Goal: Task Accomplishment & Management: Use online tool/utility

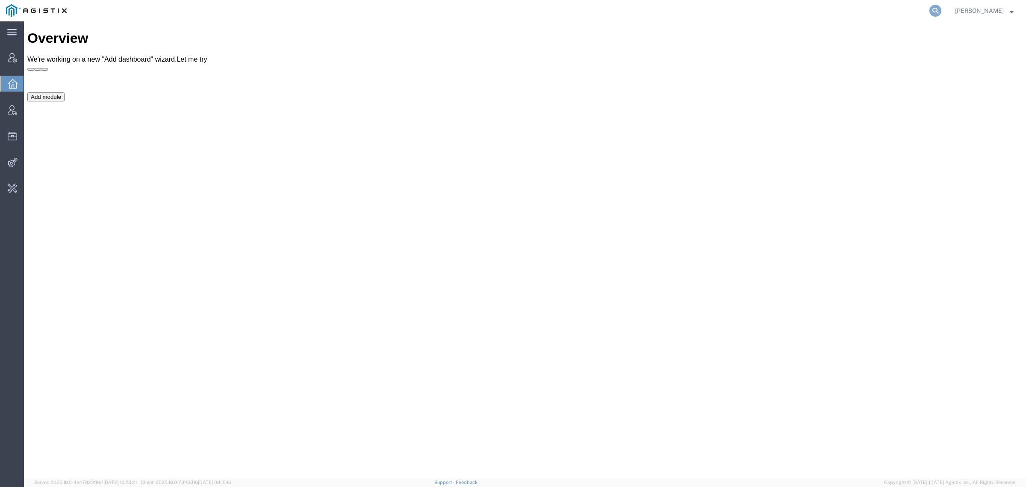
click at [941, 14] on icon at bounding box center [935, 11] width 12 height 12
type input "offline@syneos"
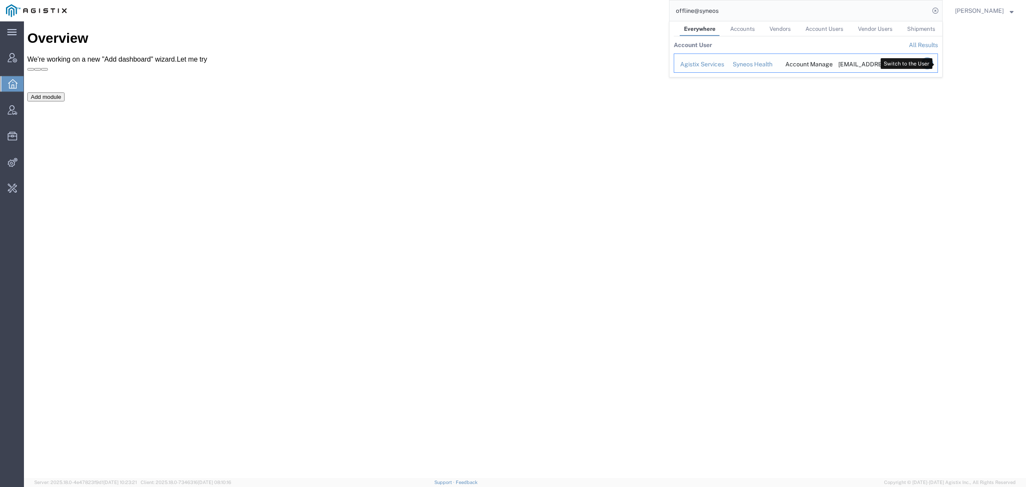
click at [933, 63] on icon "Search Results" at bounding box center [927, 63] width 12 height 12
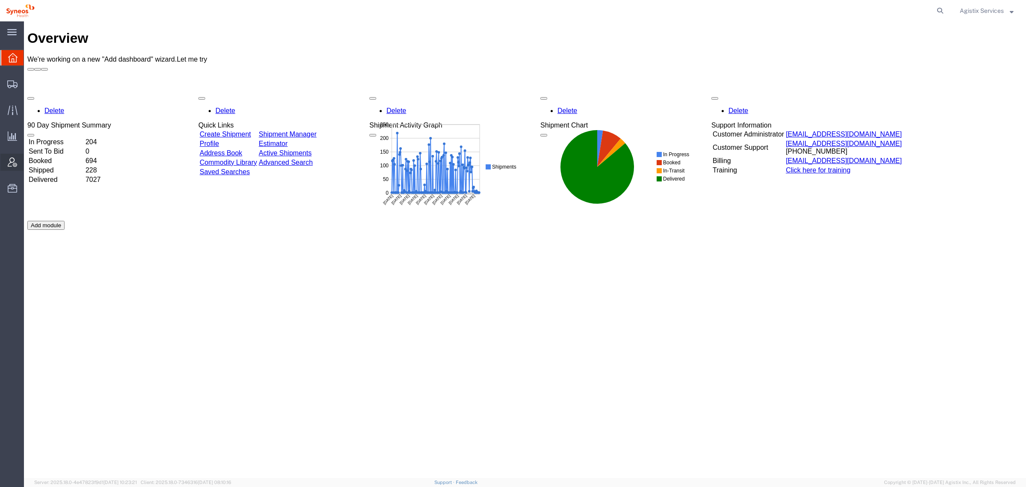
click at [29, 162] on span "Account Admin" at bounding box center [27, 161] width 6 height 17
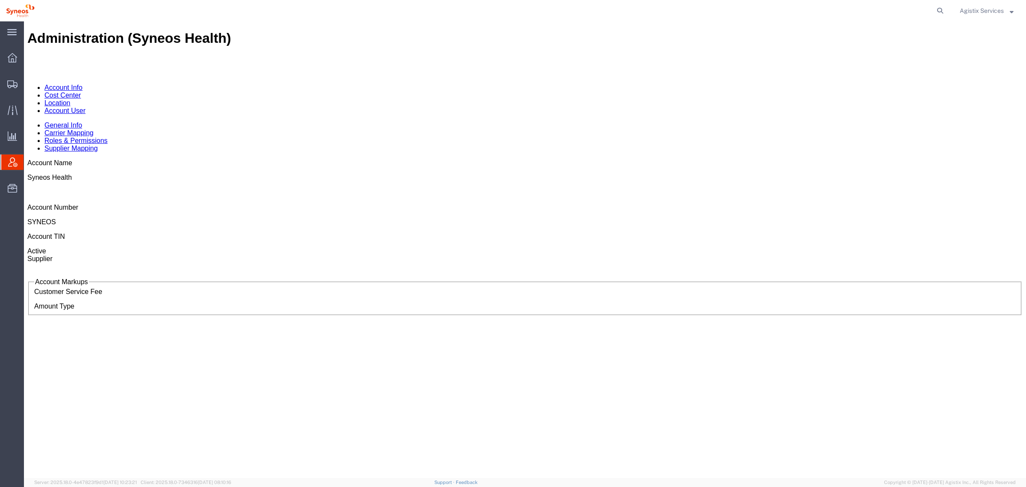
click at [193, 39] on div "Administration (Syneos Health)" at bounding box center [524, 38] width 995 height 16
click at [86, 107] on link "Account User" at bounding box center [64, 110] width 41 height 7
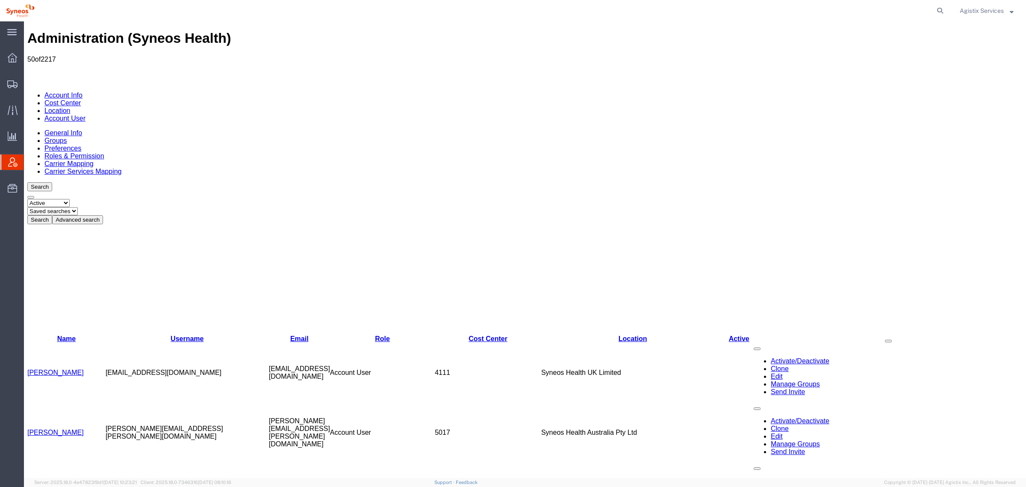
click at [103, 215] on button "Advanced search" at bounding box center [77, 219] width 51 height 9
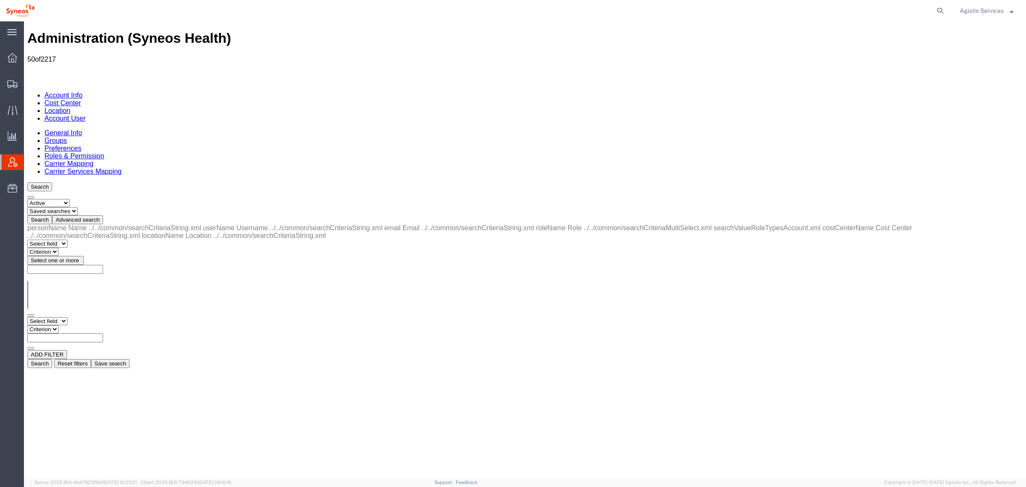
click at [62, 317] on div "Select field Cost Center Email Location Name Role Username Criterion" at bounding box center [524, 333] width 995 height 33
click at [63, 317] on select "Select field Cost Center Email Location Name Role Username" at bounding box center [47, 321] width 40 height 8
select select "personName"
click at [27, 317] on select "Select field Cost Center Email Location Name Role Username" at bounding box center [47, 321] width 40 height 8
click at [79, 325] on select "Criterion contains does not contain is is blank is not blank starts with" at bounding box center [52, 329] width 51 height 8
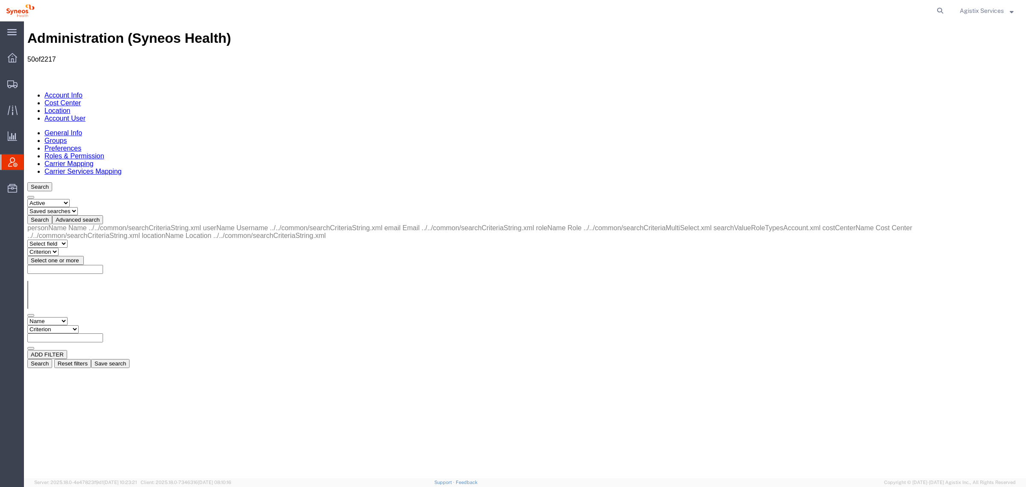
select select "contains"
click at [79, 325] on select "Criterion contains does not contain is is blank is not blank starts with" at bounding box center [52, 329] width 51 height 8
click at [103, 333] on input "text" at bounding box center [65, 337] width 76 height 9
type input "firas"
click at [52, 359] on button "Search" at bounding box center [39, 363] width 25 height 9
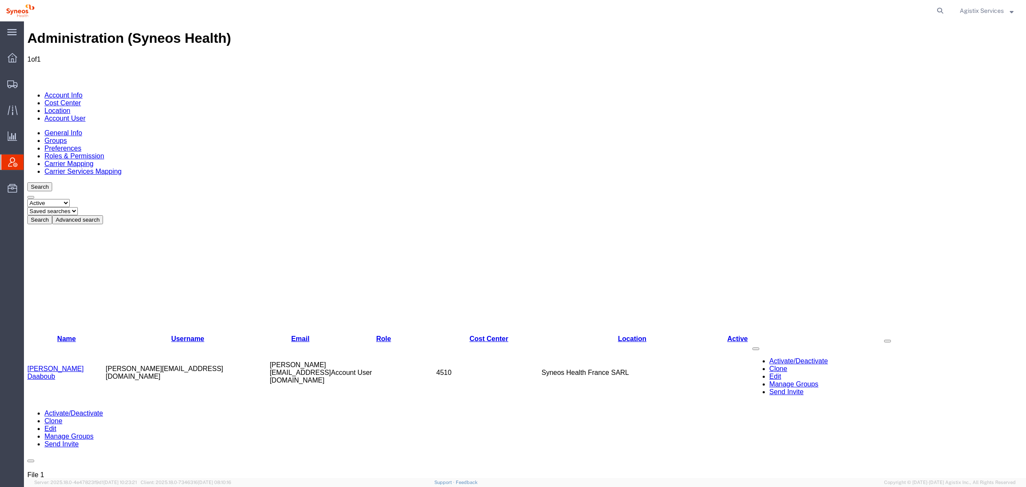
click at [52, 342] on td "Firas Daaboub" at bounding box center [66, 372] width 78 height 60
click at [50, 365] on link "Firas Daaboub" at bounding box center [55, 372] width 56 height 15
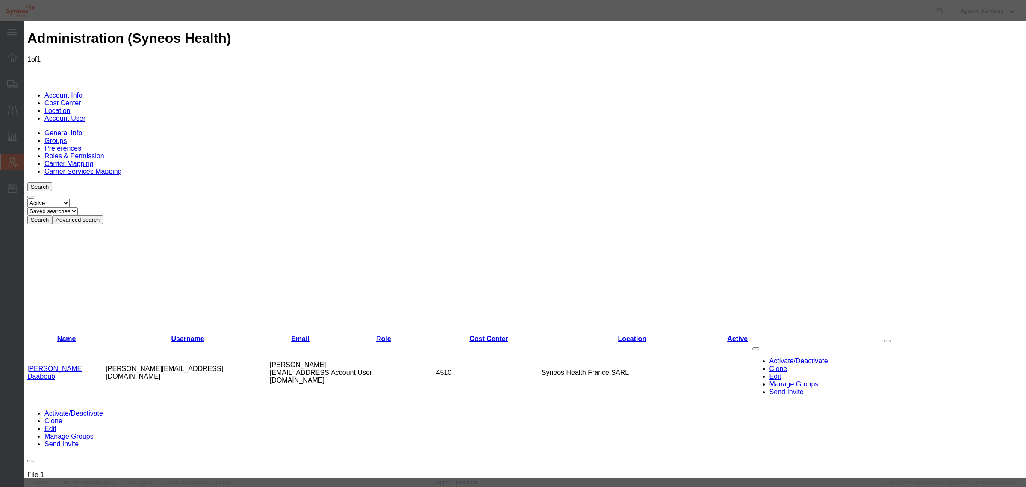
select select "DEPARTMENT"
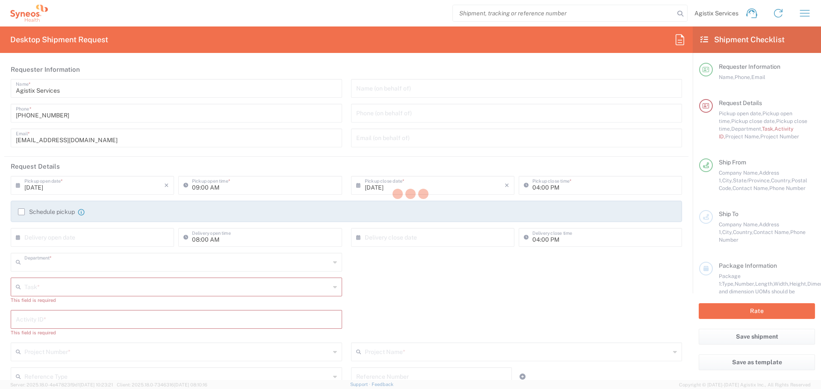
type input "4510"
type input "Ohio"
type input "United States"
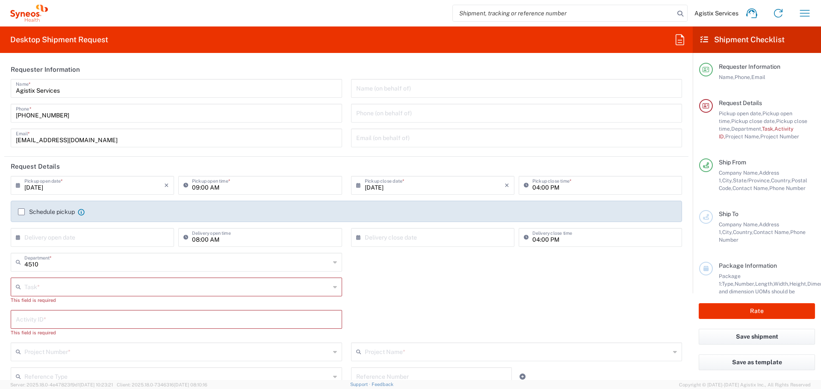
type input "Syneos Health Communications-Westerville OH"
click at [802, 16] on icon "button" at bounding box center [805, 13] width 14 height 14
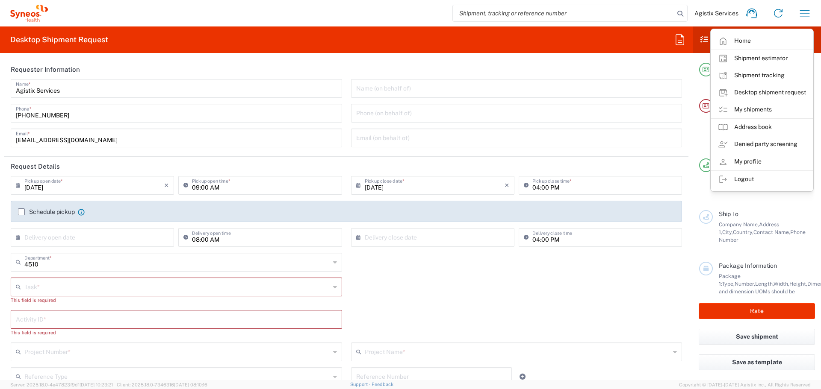
drag, startPoint x: 755, startPoint y: 108, endPoint x: 727, endPoint y: 114, distance: 28.5
click at [755, 108] on link "My shipments" at bounding box center [762, 109] width 102 height 17
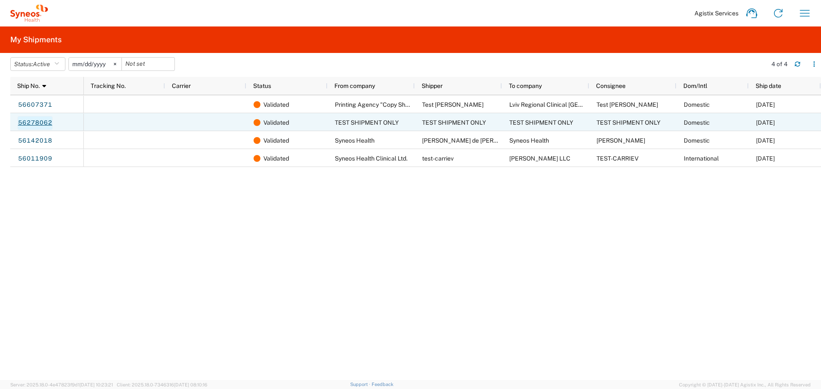
click at [41, 119] on link "56278062" at bounding box center [35, 123] width 35 height 14
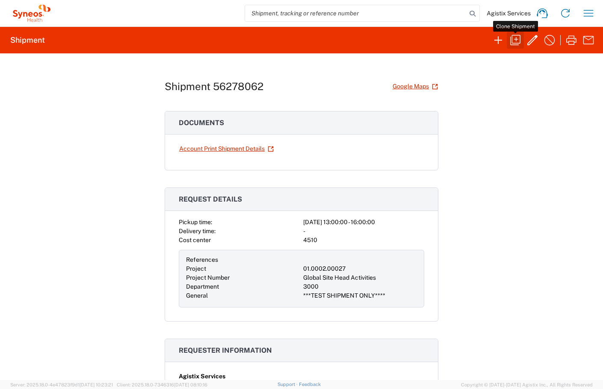
click at [518, 40] on icon "button" at bounding box center [515, 40] width 14 height 14
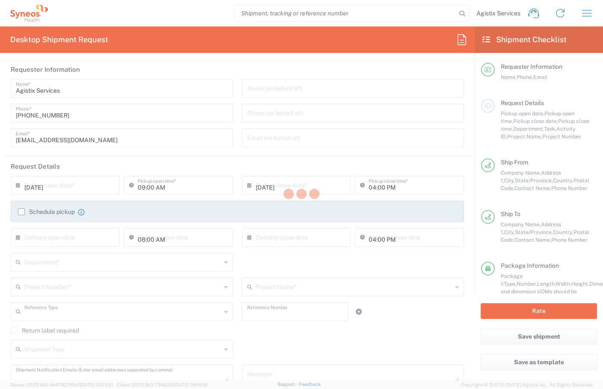
type input "01:00 PM"
type input "Project"
type input "01.0002.00027"
type textarea "[EMAIL_ADDRESS][DOMAIN_NAME]"
type input "TEST SHIPMENT ONLY"
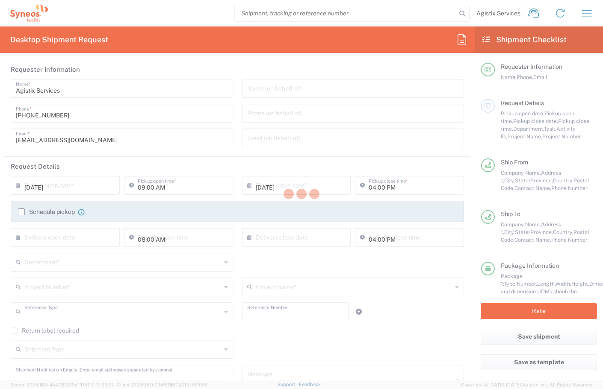
type input "500 Olde Worthington Road"
type input "Westerville"
type input "[US_STATE]"
type input "43082"
type input "TEST SHIPMENT ONLY"
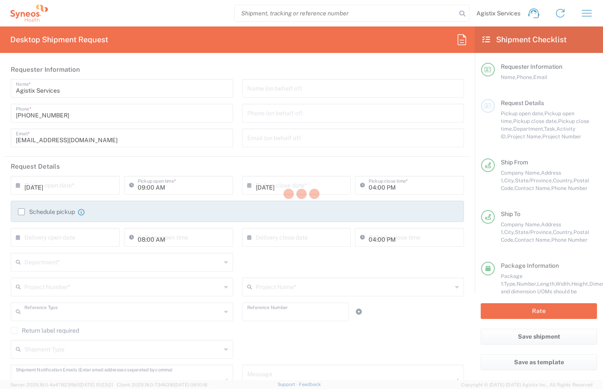
type input "(415) 666-2295"
type input "offline_notifications+syneosoff@agistix.com"
type input "TEST SHIPMENT ONLY"
type input "301 College Road East"
type input "Princeton"
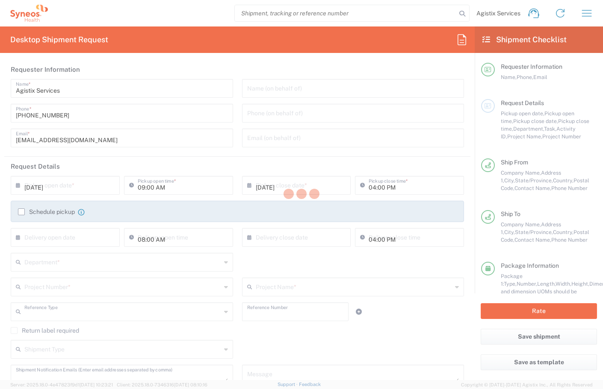
type input "[GEOGRAPHIC_DATA]"
type input "08540"
type input "TEST SHIPMENT ONLY"
type input "1234567890"
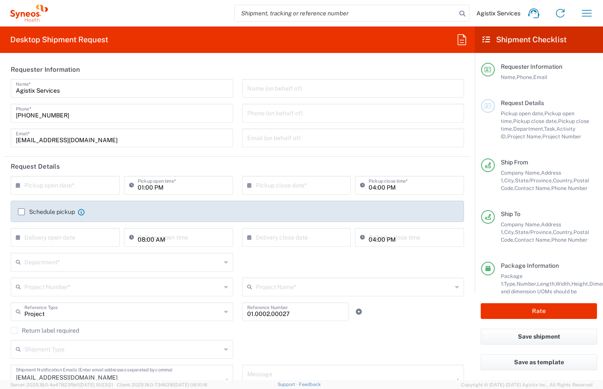
type input "New Jersey"
type input "Your Packaging"
type input "Dry Ice"
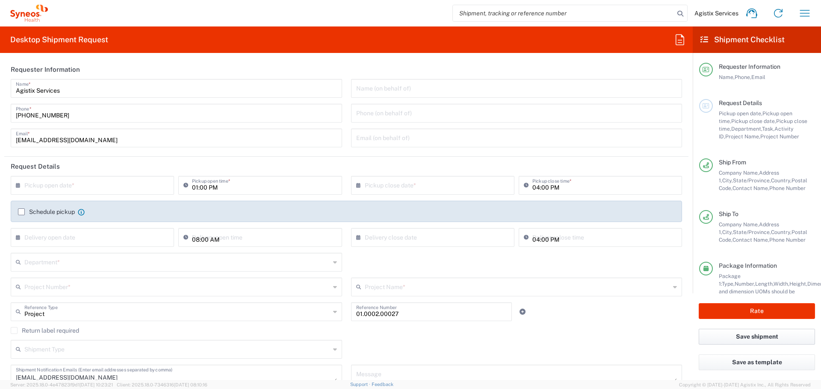
drag, startPoint x: 755, startPoint y: 333, endPoint x: 702, endPoint y: 223, distance: 122.0
click at [755, 333] on button "Save shipment" at bounding box center [757, 337] width 116 height 16
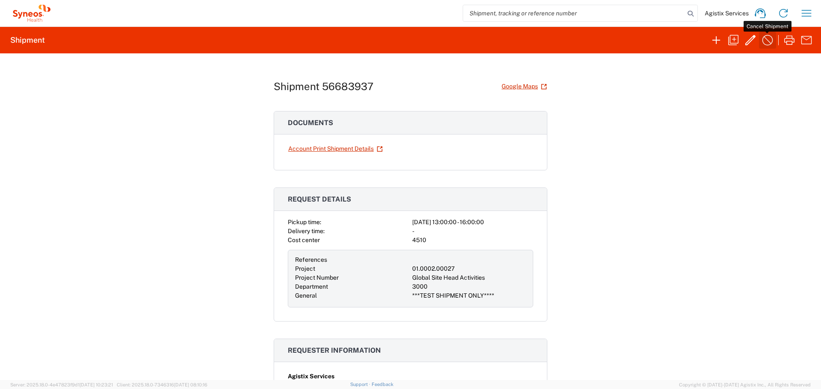
click at [765, 43] on icon "button" at bounding box center [768, 40] width 14 height 14
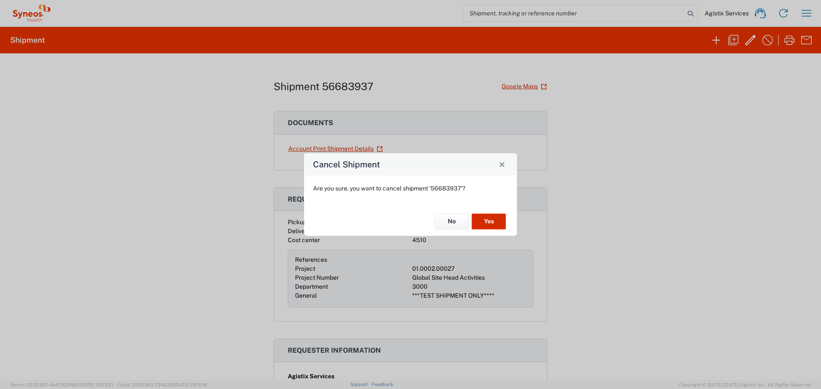
click at [491, 228] on button "Yes" at bounding box center [489, 222] width 34 height 16
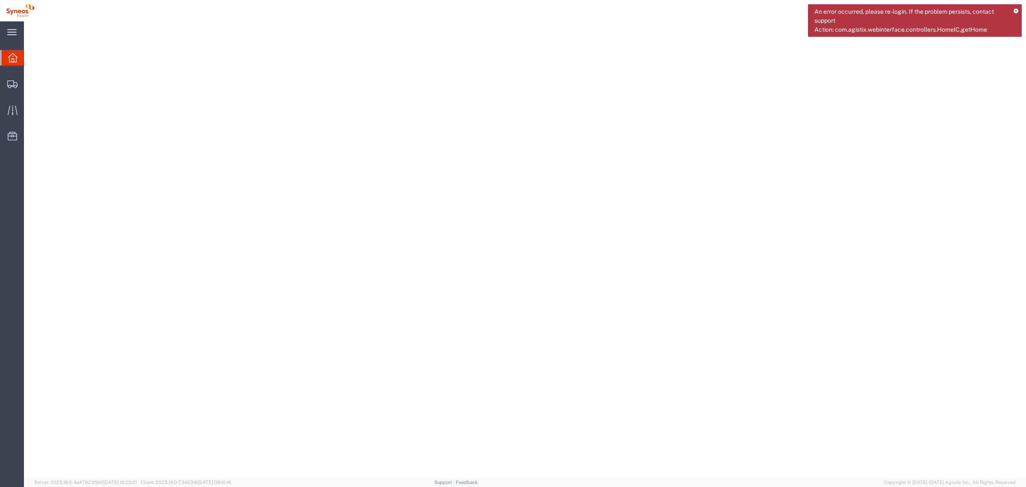
click at [1015, 9] on icon at bounding box center [1016, 11] width 5 height 5
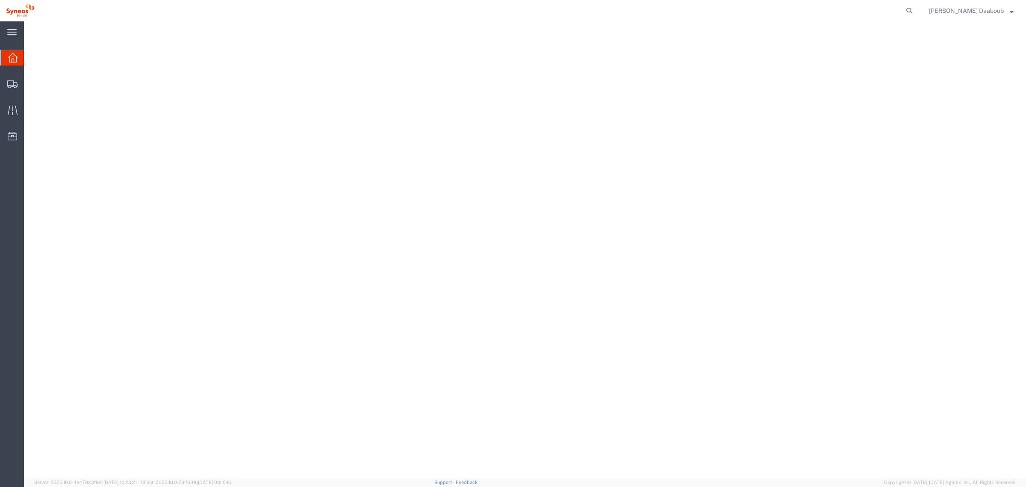
click at [986, 8] on span "[PERSON_NAME] Daaboub" at bounding box center [966, 10] width 75 height 9
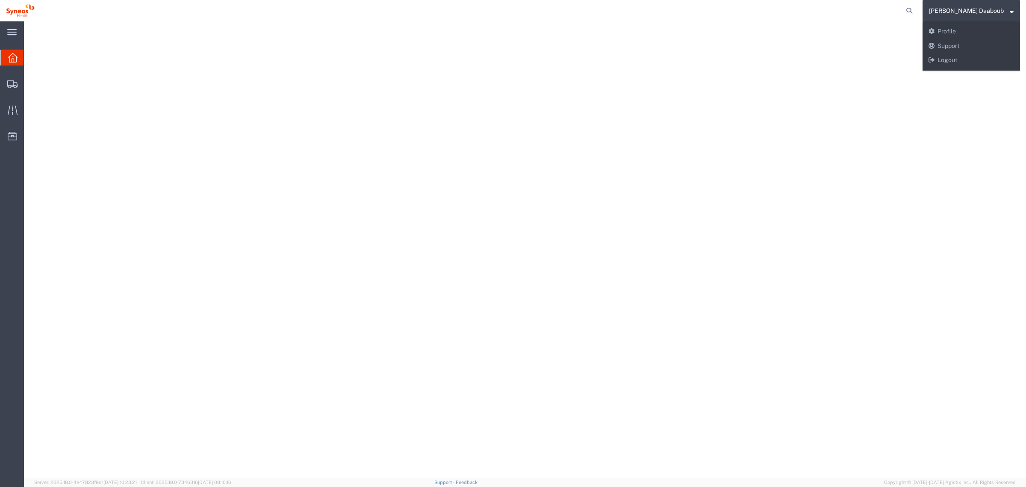
drag, startPoint x: 976, startPoint y: 68, endPoint x: 952, endPoint y: 38, distance: 38.1
click at [976, 68] on div "[PERSON_NAME] Daaboub Messages Notifications Profile Support Logout" at bounding box center [971, 45] width 97 height 49
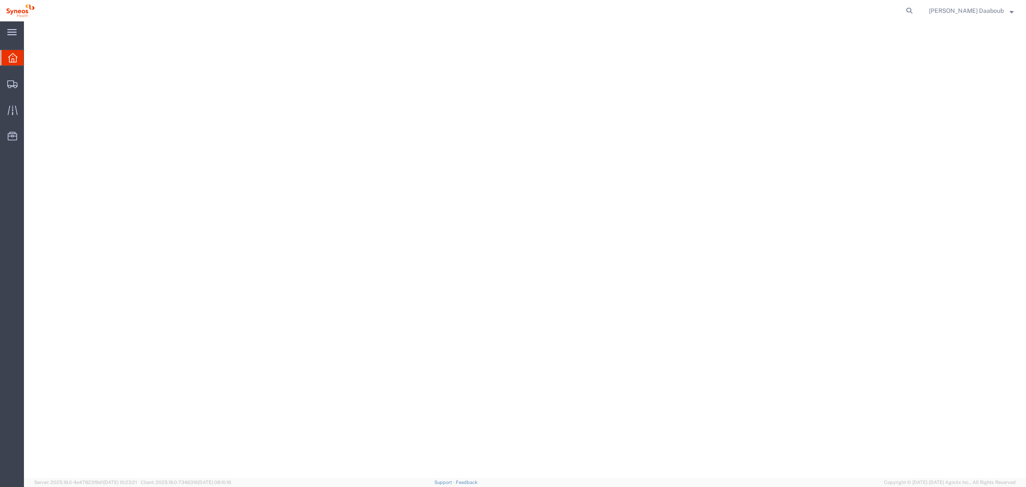
click at [976, 60] on div at bounding box center [524, 253] width 995 height 456
click at [991, 9] on span "[PERSON_NAME] Daaboub" at bounding box center [966, 10] width 75 height 9
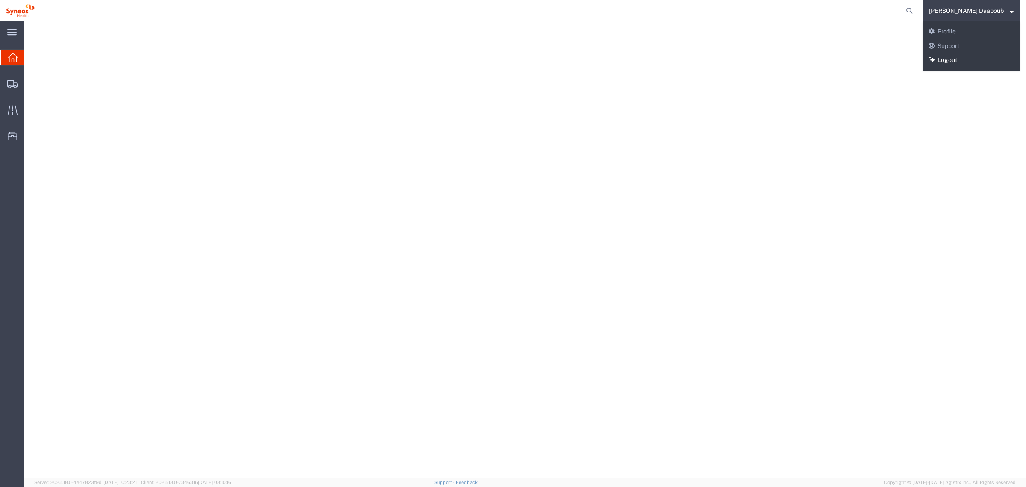
click at [984, 55] on link "Logout" at bounding box center [971, 60] width 97 height 15
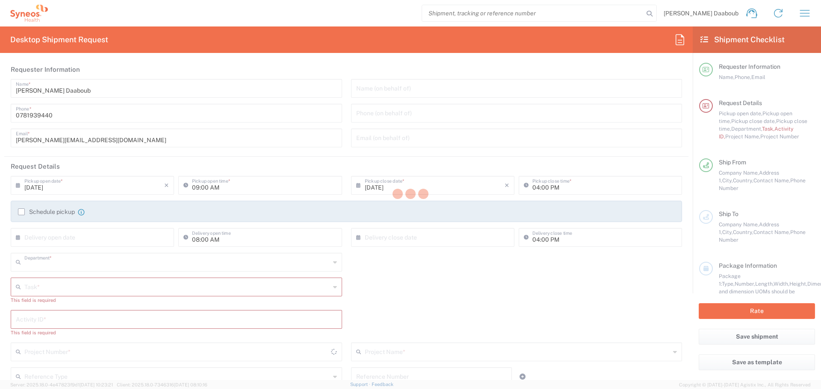
type input "4510"
type input "France"
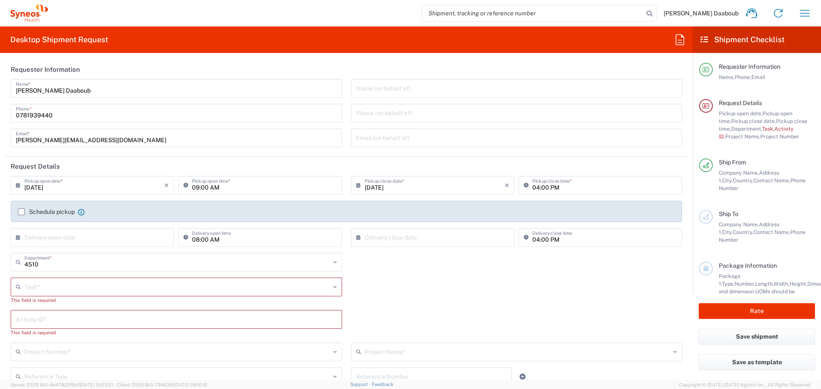
type input "Syneos Health France SARL"
click at [808, 12] on icon "button" at bounding box center [805, 13] width 14 height 14
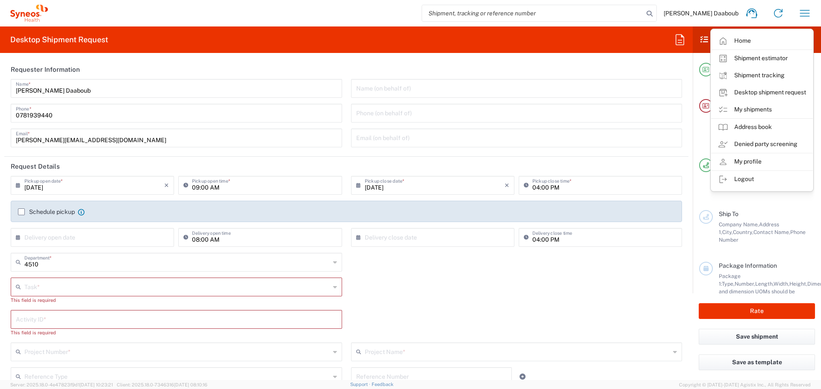
drag, startPoint x: 756, startPoint y: 109, endPoint x: 753, endPoint y: 104, distance: 5.0
click at [756, 109] on link "My shipments" at bounding box center [762, 109] width 102 height 17
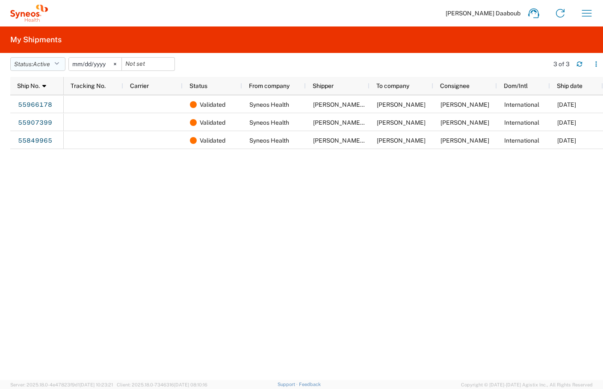
click at [41, 65] on span "Active" at bounding box center [41, 64] width 17 height 7
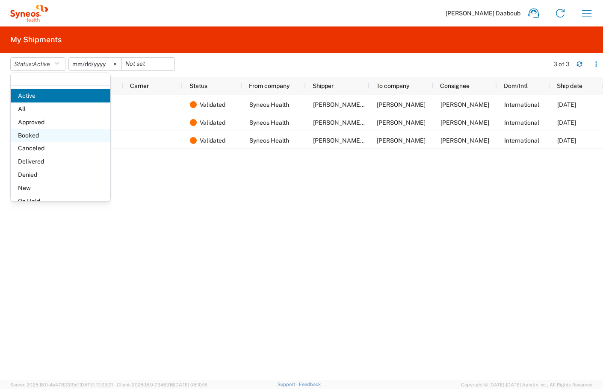
click at [49, 135] on span "Booked" at bounding box center [61, 135] width 100 height 13
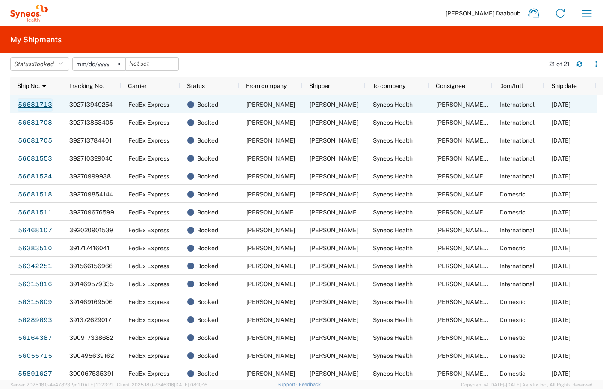
click at [42, 104] on link "56681713" at bounding box center [35, 105] width 35 height 14
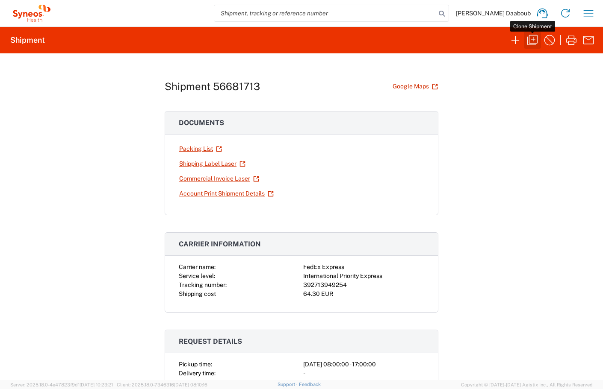
click at [534, 45] on icon "button" at bounding box center [532, 40] width 14 height 14
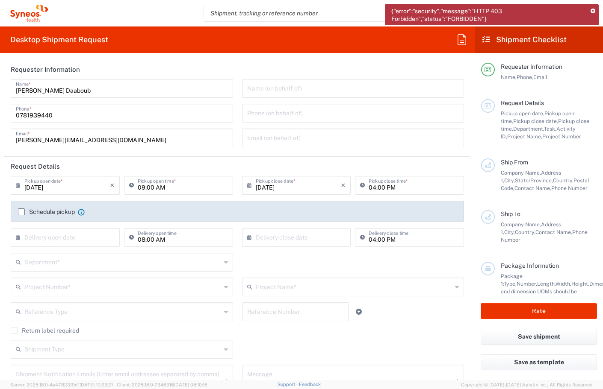
click at [594, 11] on icon at bounding box center [592, 11] width 5 height 5
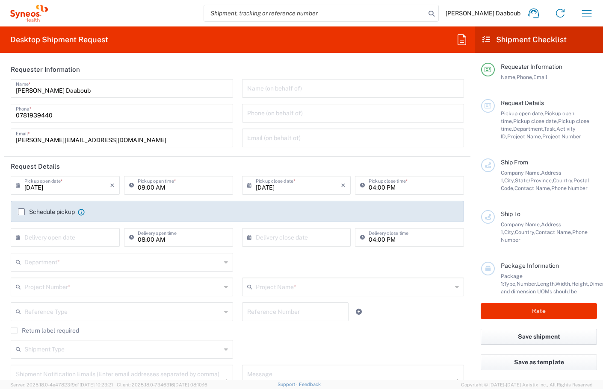
click at [517, 332] on button "Save shipment" at bounding box center [539, 337] width 116 height 16
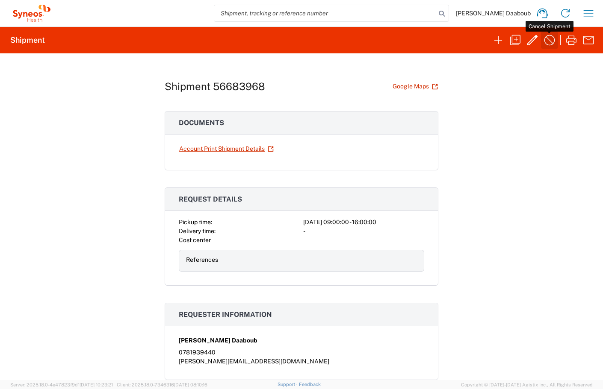
click at [546, 41] on icon "button" at bounding box center [550, 40] width 14 height 14
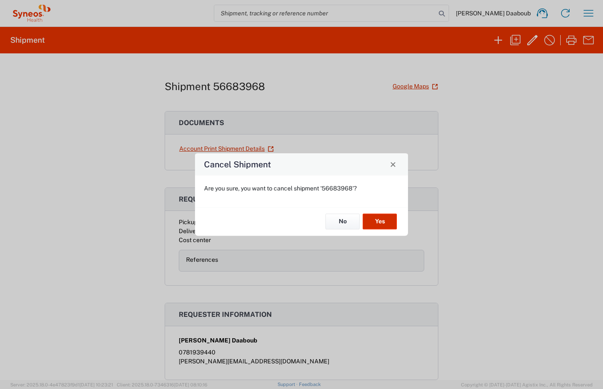
click at [381, 224] on button "Yes" at bounding box center [380, 222] width 34 height 16
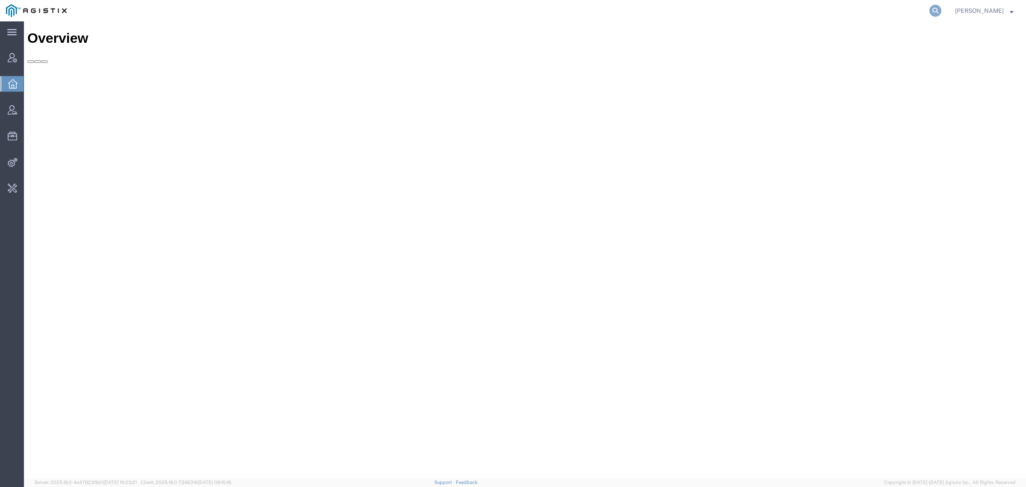
click at [941, 12] on icon at bounding box center [935, 11] width 12 height 12
type input "offline@syneos"
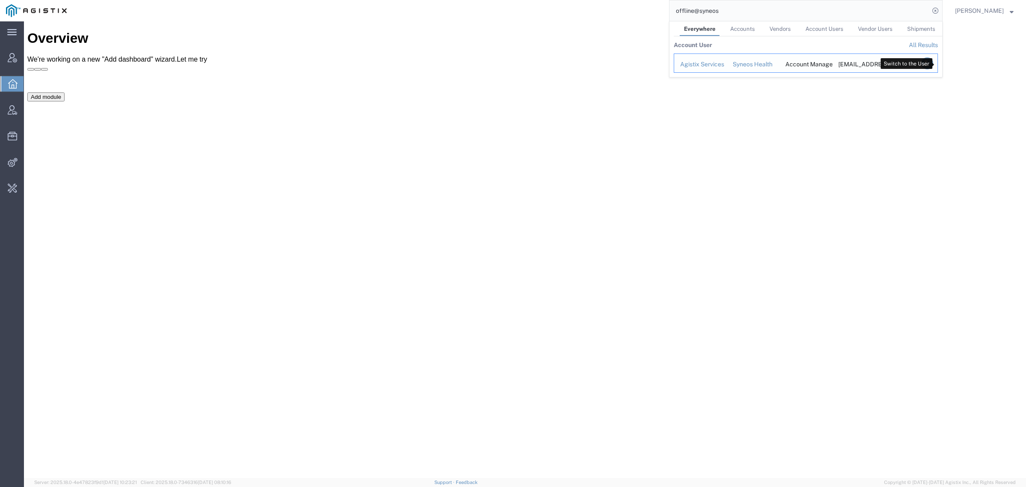
click at [933, 63] on icon "Search Results" at bounding box center [927, 63] width 12 height 12
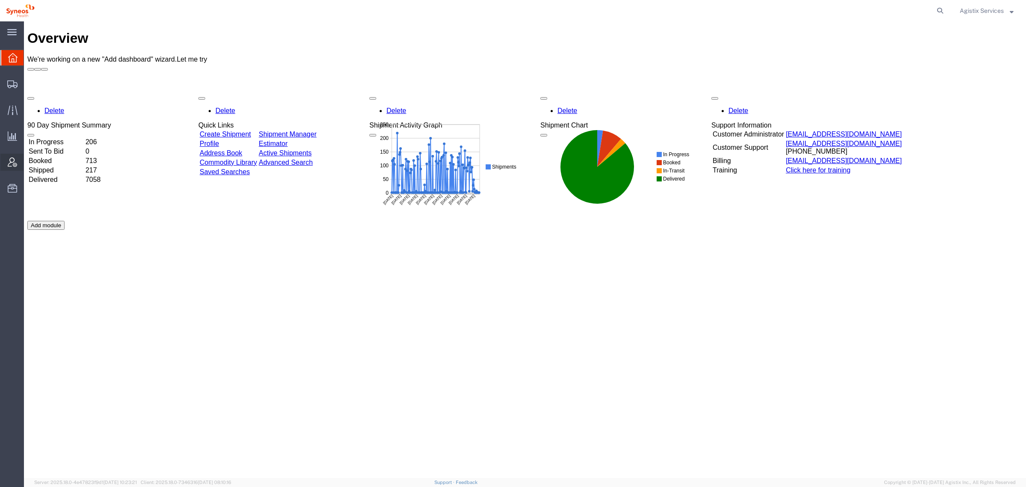
click at [29, 159] on span "Account Admin" at bounding box center [27, 161] width 6 height 17
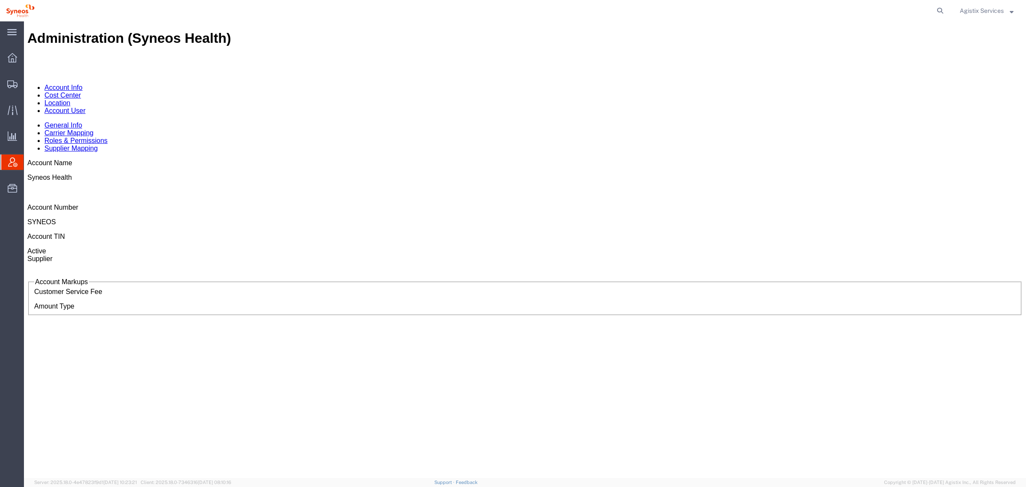
click at [86, 107] on link "Account User" at bounding box center [64, 110] width 41 height 7
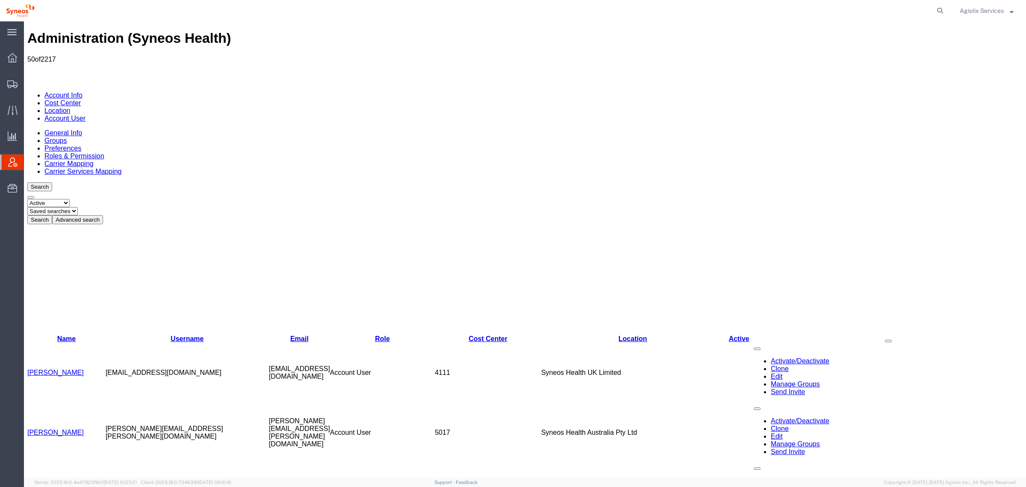
click at [54, 369] on link "Aakruti Parmar" at bounding box center [55, 372] width 56 height 7
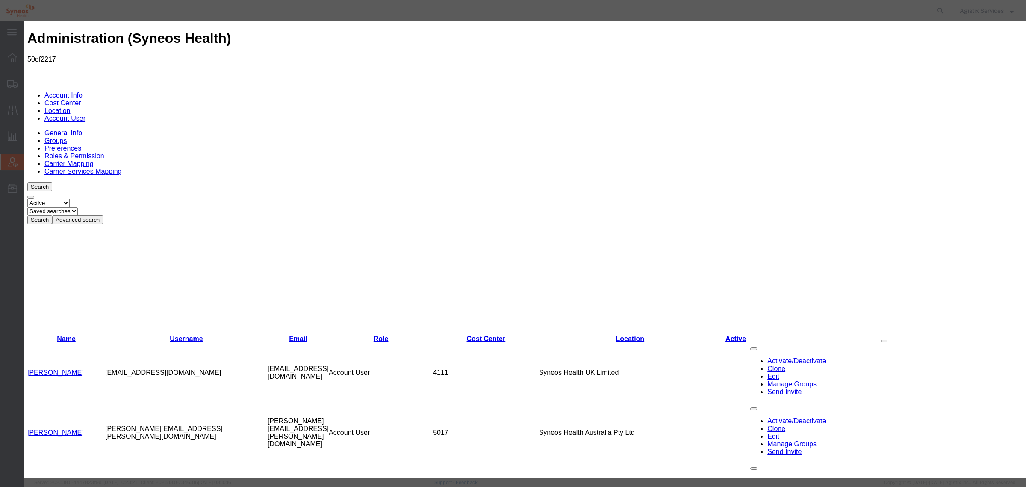
select select "DEPARTMENT"
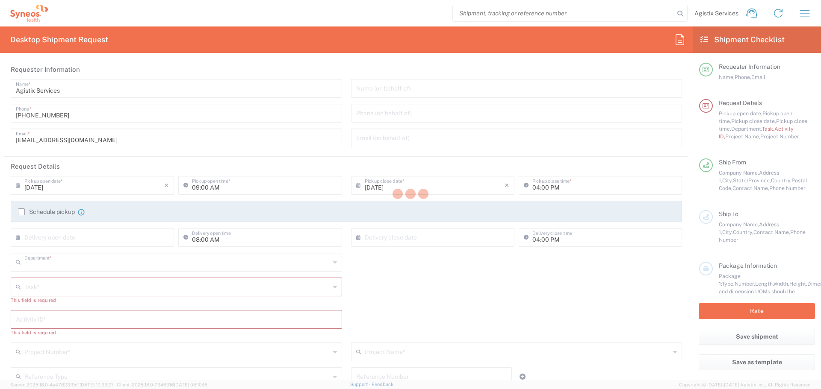
type input "4510"
type input "[US_STATE]"
type input "[GEOGRAPHIC_DATA]"
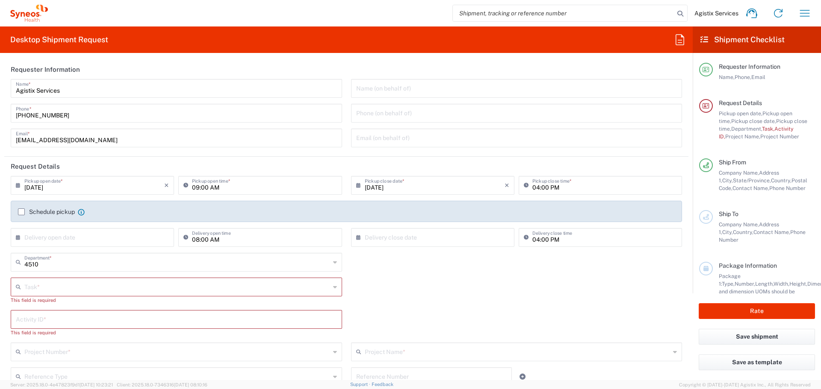
type input "Syneos Health Communications-Westerville OH"
click at [802, 18] on icon "button" at bounding box center [805, 13] width 14 height 14
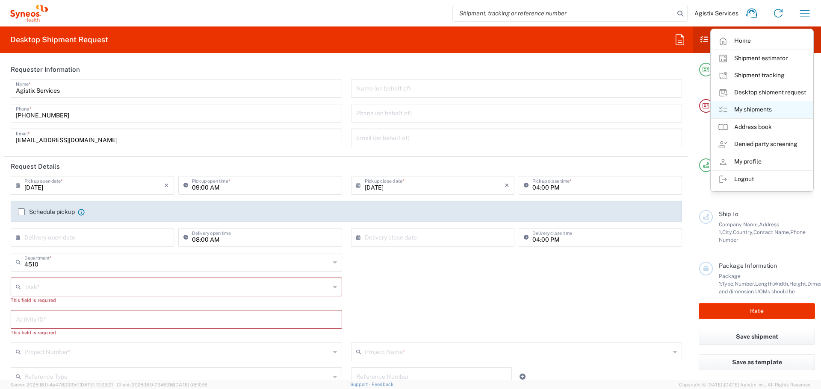
click at [755, 110] on link "My shipments" at bounding box center [762, 109] width 102 height 17
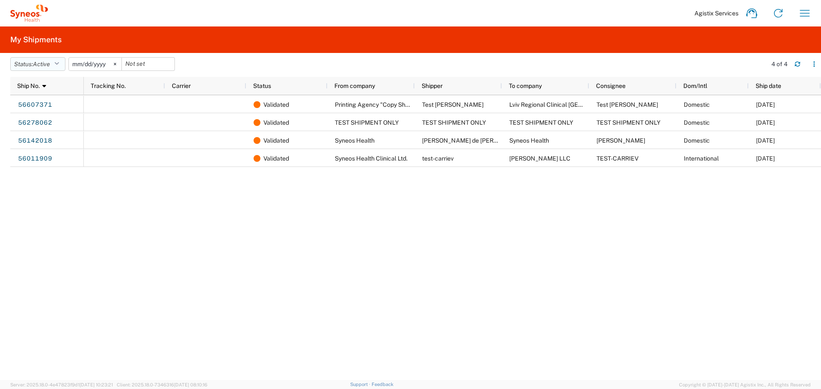
click at [45, 66] on span "Active" at bounding box center [41, 64] width 17 height 7
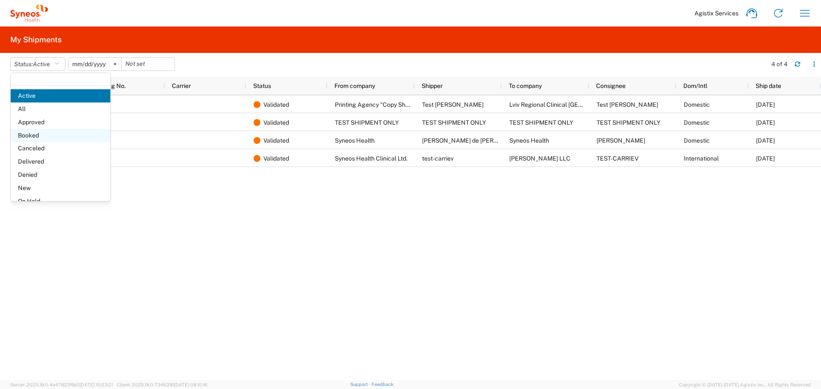
click at [43, 135] on span "Booked" at bounding box center [61, 135] width 100 height 13
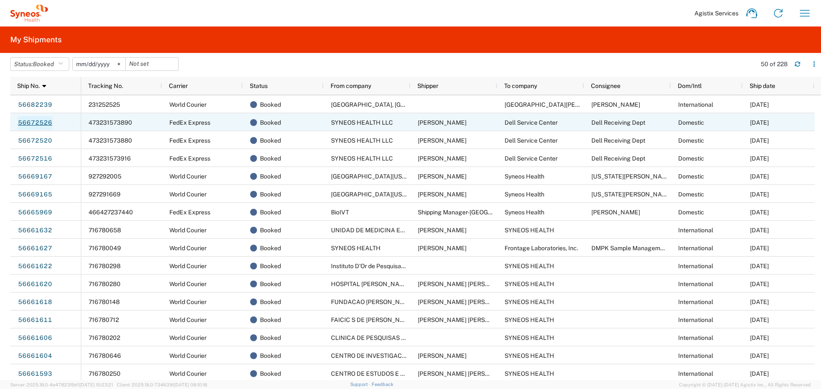
click at [43, 121] on link "56672526" at bounding box center [35, 123] width 35 height 14
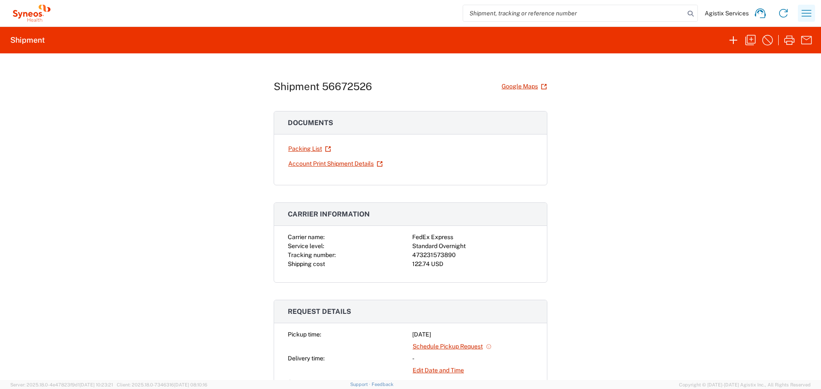
click at [813, 14] on icon "button" at bounding box center [806, 13] width 14 height 14
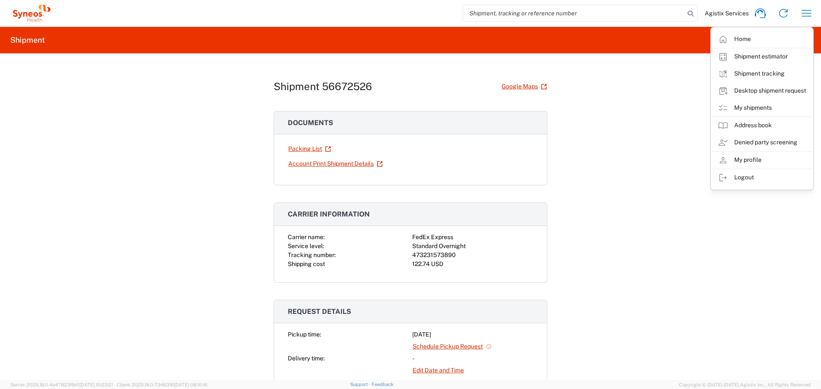
click at [659, 163] on div "Shipment 56672526 Google Maps Documents Packing List Account Print Shipment Det…" at bounding box center [410, 216] width 821 height 327
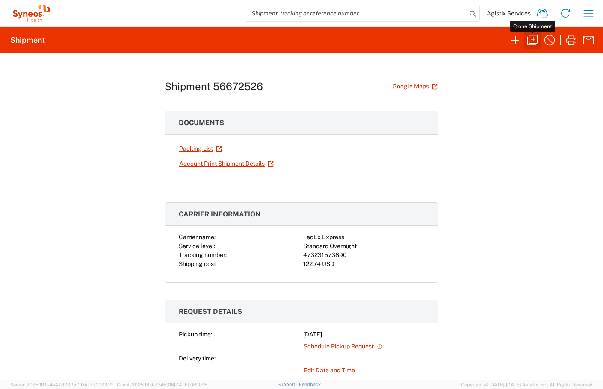
click at [536, 44] on icon "button" at bounding box center [532, 40] width 10 height 10
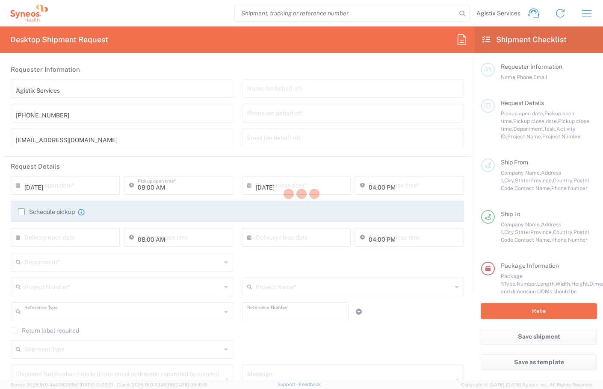
type input "08:00 PM"
type input "Customer Ref"
type input "SR58004RBW_S"
type input "SYNEOS HEALTH LLC"
type input "1030 SYNC ST"
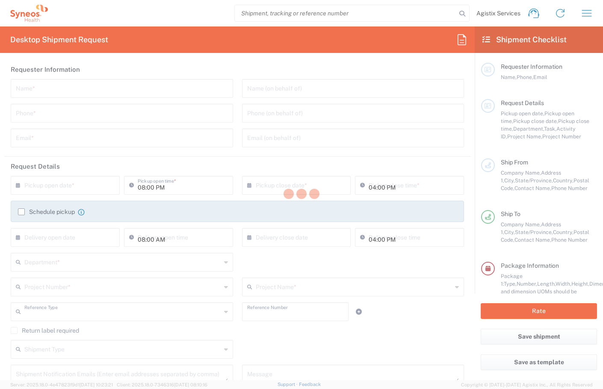
type input "MORRISVILLE"
type input "North Carolina"
type input "27560"
type input "Chris Carpenter"
type input "Dell Service Center"
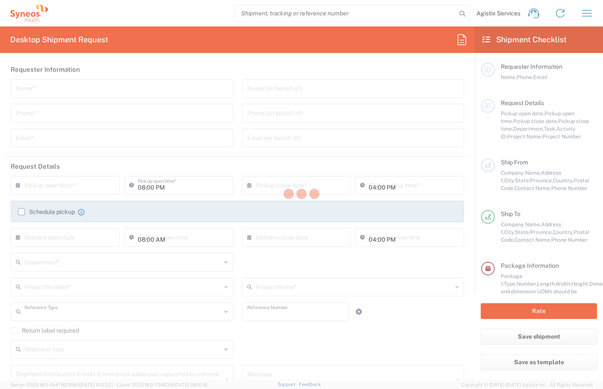
type input "4051 N. Highway 121 suite 100"
type input "Grapevine"
type input "United States"
type input "75000"
type input "Dell Receiving Dept"
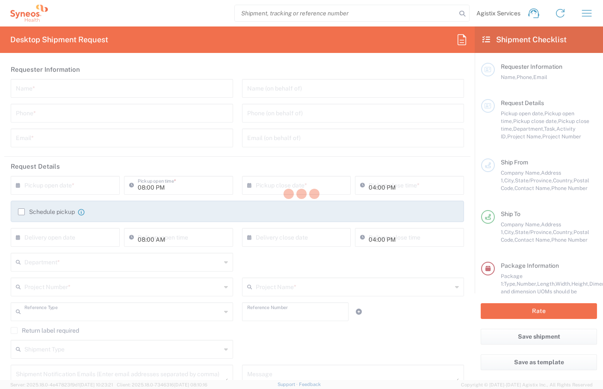
type input "8006249896"
type input "Sender/Shipper"
type input "Third Party Account"
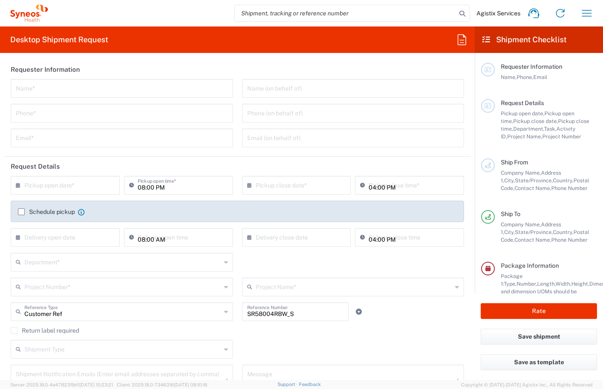
type input "Texas"
type input "Your Packaging"
click at [543, 336] on button "Save shipment" at bounding box center [539, 337] width 116 height 16
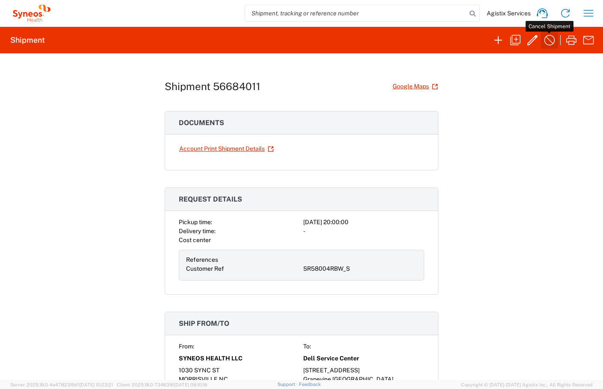
click at [546, 44] on icon "button" at bounding box center [549, 40] width 11 height 11
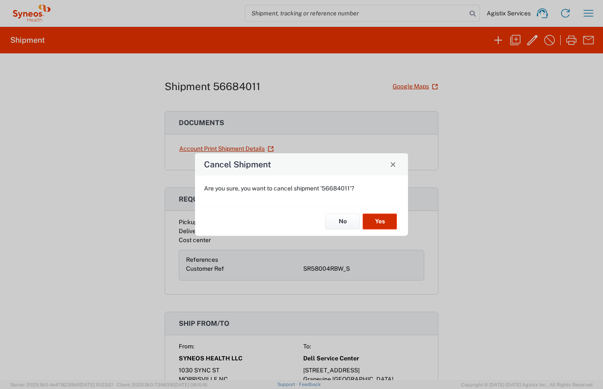
click at [379, 226] on button "Yes" at bounding box center [380, 222] width 34 height 16
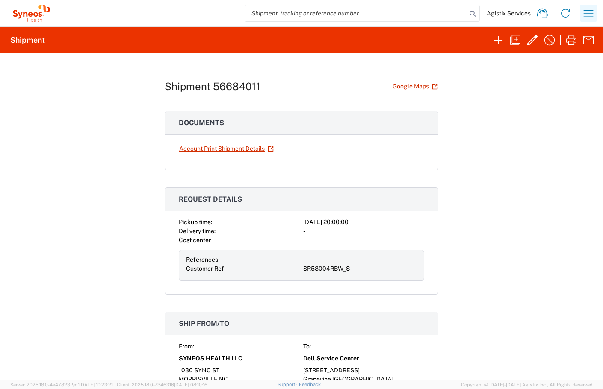
click at [585, 11] on icon "button" at bounding box center [589, 13] width 10 height 6
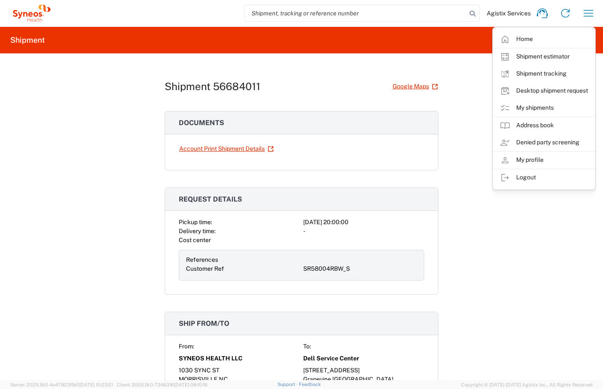
click at [461, 76] on div "Shipment 56684011 Google Maps Documents Account Print Shipment Details Request …" at bounding box center [301, 216] width 603 height 327
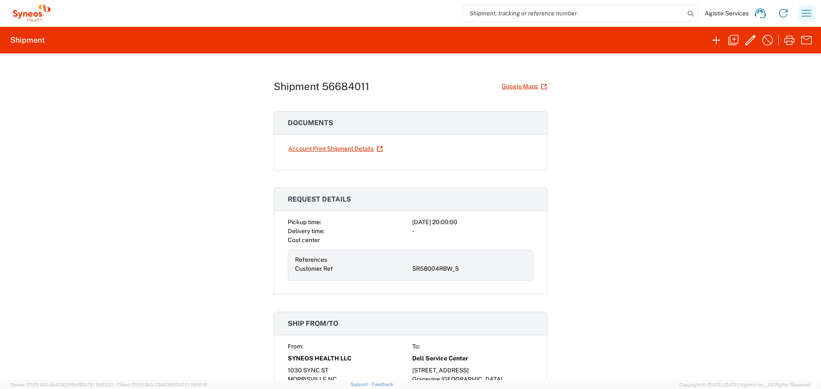
click at [802, 14] on icon "button" at bounding box center [806, 13] width 14 height 14
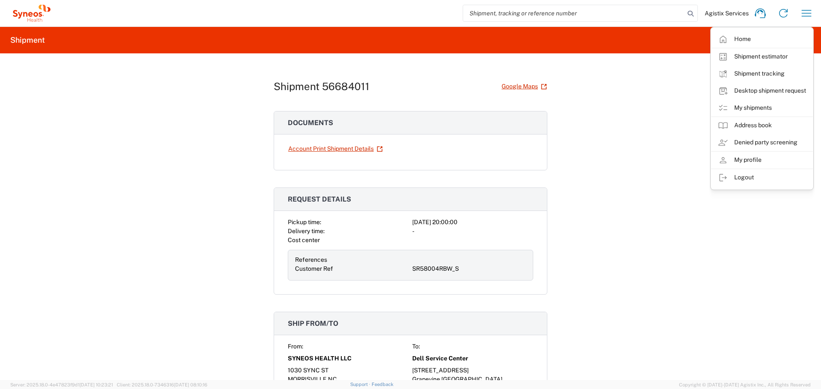
click at [651, 113] on div "Shipment 56684011 Google Maps Documents Account Print Shipment Details Request …" at bounding box center [410, 216] width 821 height 327
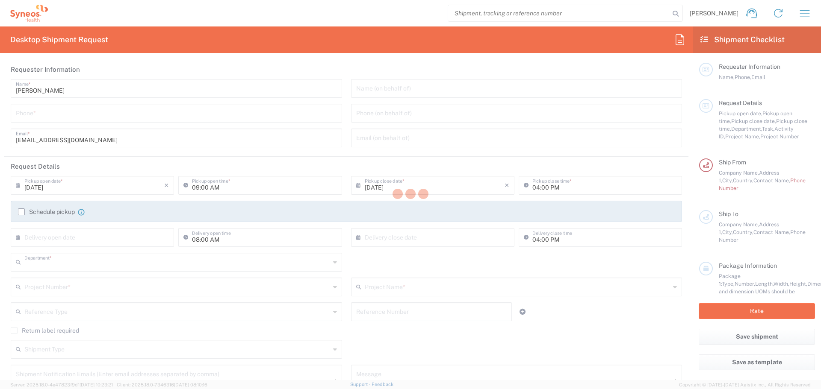
type input "4111"
type input "Syneos Health UK Limited"
type input "[GEOGRAPHIC_DATA]"
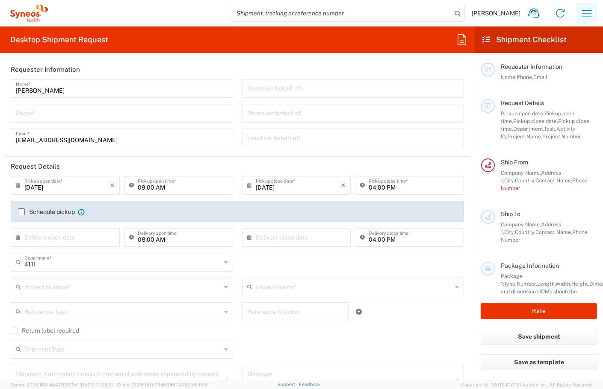
drag, startPoint x: 587, startPoint y: 12, endPoint x: 581, endPoint y: 14, distance: 7.2
click at [587, 12] on icon "button" at bounding box center [587, 13] width 14 height 14
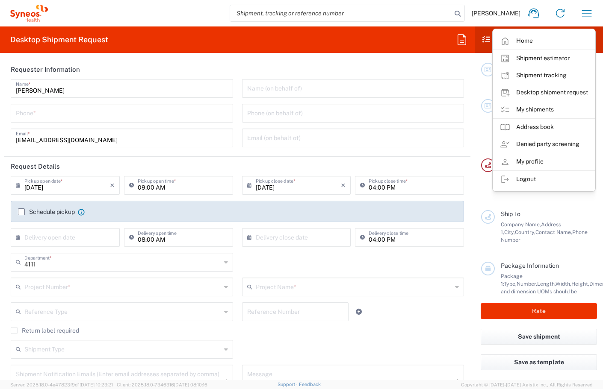
drag, startPoint x: 547, startPoint y: 110, endPoint x: 559, endPoint y: 106, distance: 12.7
click at [547, 110] on link "My shipments" at bounding box center [544, 109] width 102 height 17
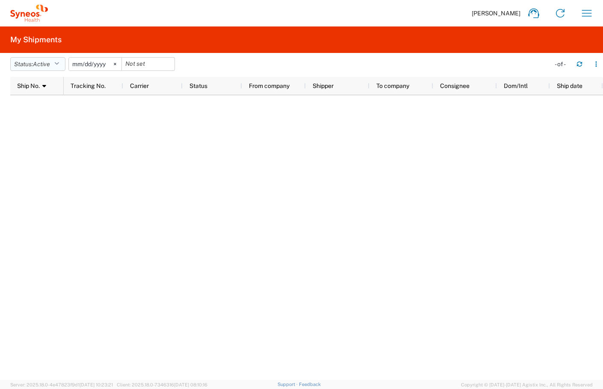
click at [41, 66] on span "Active" at bounding box center [41, 64] width 17 height 7
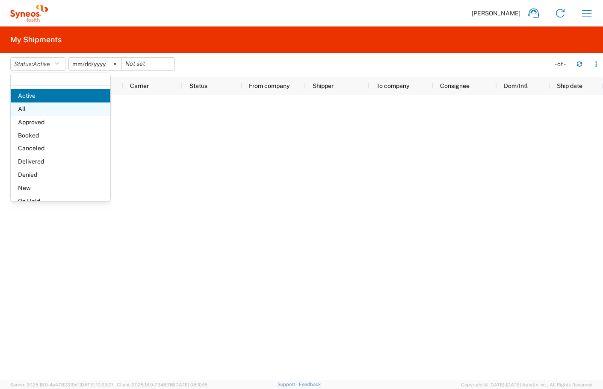
click at [38, 111] on span "All" at bounding box center [61, 109] width 100 height 13
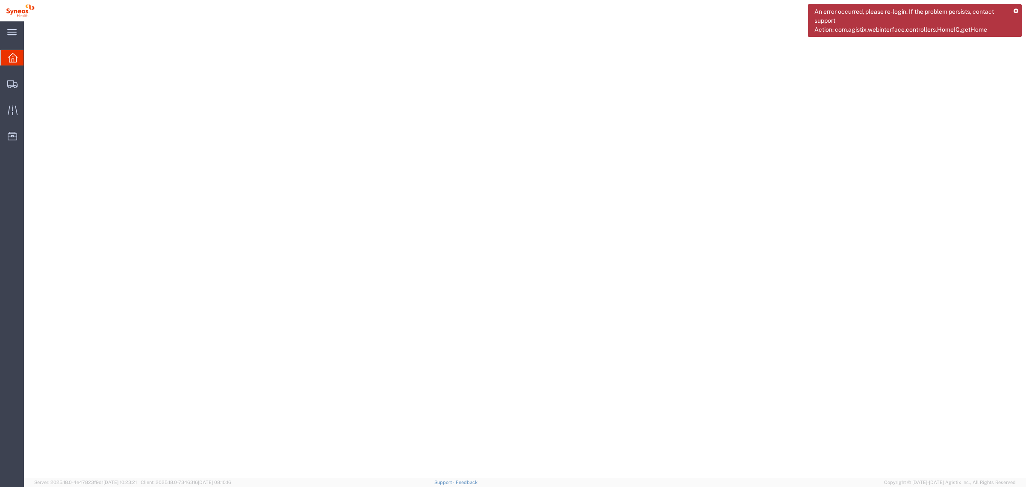
click at [1017, 9] on icon at bounding box center [1016, 11] width 5 height 5
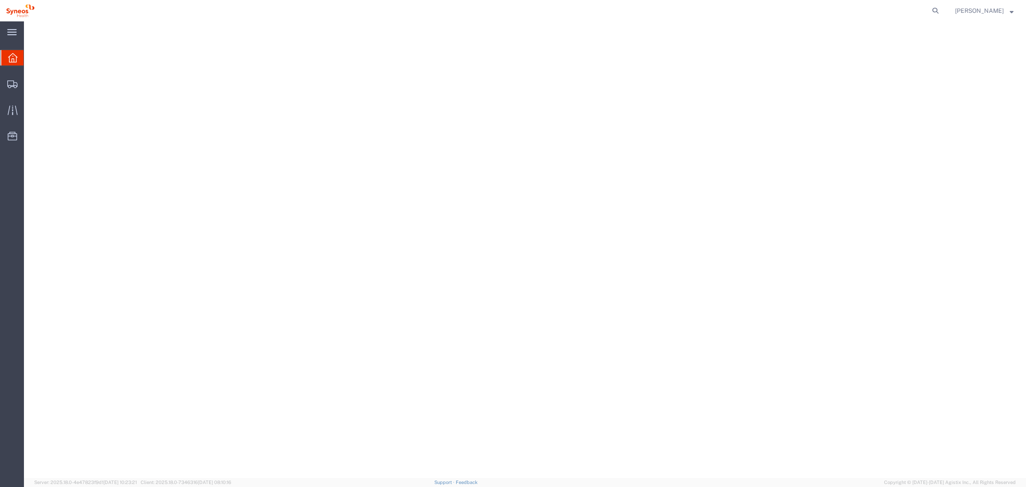
click at [982, 7] on span "Aakruti Parmar" at bounding box center [979, 10] width 49 height 9
click at [975, 61] on link "Logout" at bounding box center [984, 60] width 71 height 15
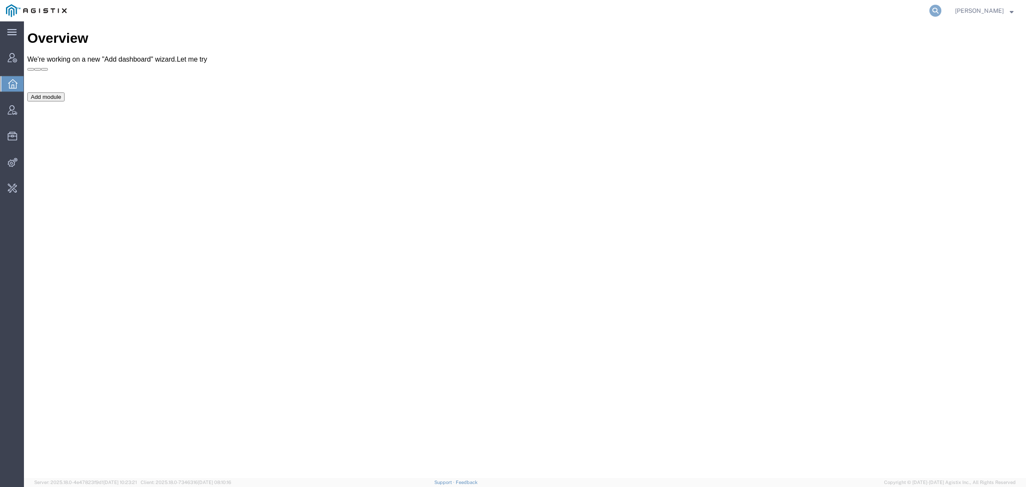
click at [941, 10] on icon at bounding box center [935, 11] width 12 height 12
click at [721, 9] on input "search" at bounding box center [800, 10] width 260 height 21
type input "o"
type input "[PERSON_NAME]"
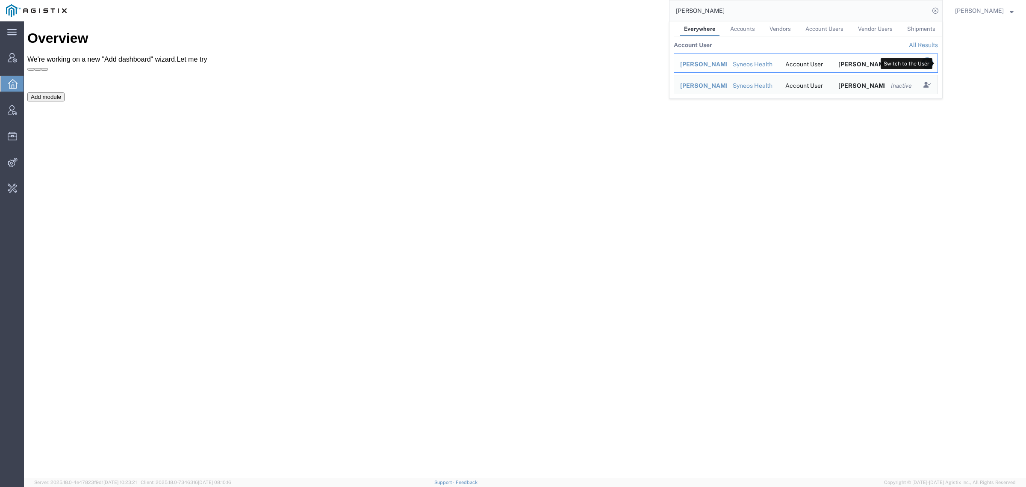
click at [933, 63] on icon "Search Results" at bounding box center [927, 63] width 12 height 12
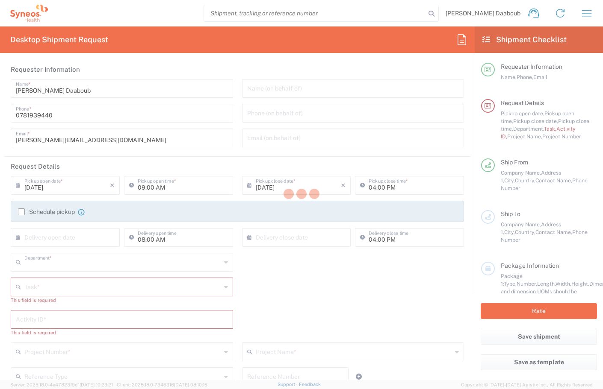
type input "4510"
type input "France"
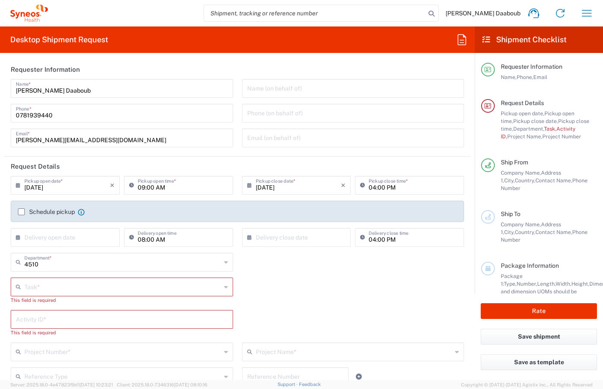
type input "Syneos Health France SARL"
click at [588, 12] on icon "button" at bounding box center [587, 13] width 14 height 14
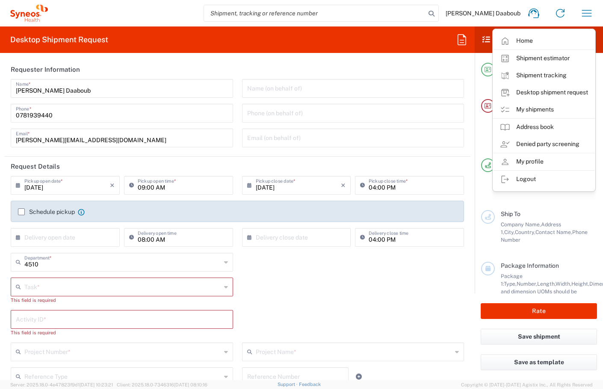
drag, startPoint x: 546, startPoint y: 111, endPoint x: 469, endPoint y: 81, distance: 83.0
click at [546, 111] on link "My shipments" at bounding box center [544, 109] width 102 height 17
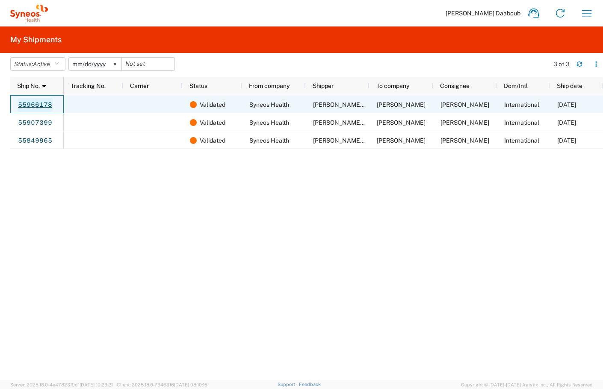
click at [40, 105] on link "55966178" at bounding box center [35, 105] width 35 height 14
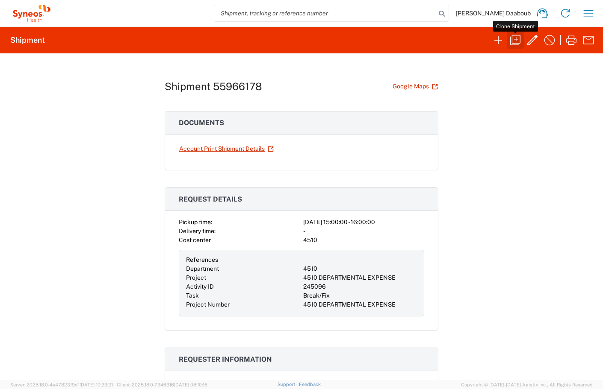
click at [513, 35] on icon "button" at bounding box center [515, 40] width 10 height 10
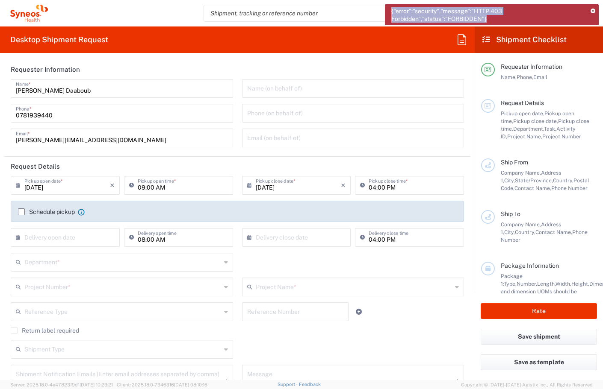
drag, startPoint x: 492, startPoint y: 17, endPoint x: 388, endPoint y: 10, distance: 104.5
click at [388, 10] on div "{"error":"security","message":"HTTP 403 Forbidden","status":"FORBIDDEN"}" at bounding box center [492, 14] width 214 height 21
copy span "{"error":"security","message":"HTTP 403 Forbidden","status":"FORBIDDEN"}"
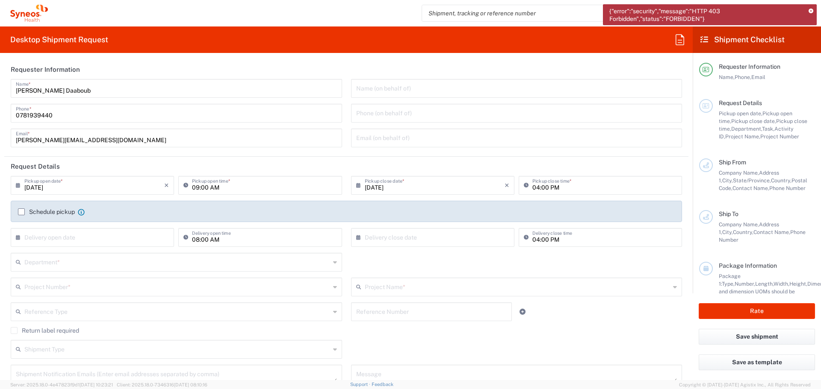
click at [602, 9] on icon at bounding box center [810, 11] width 5 height 5
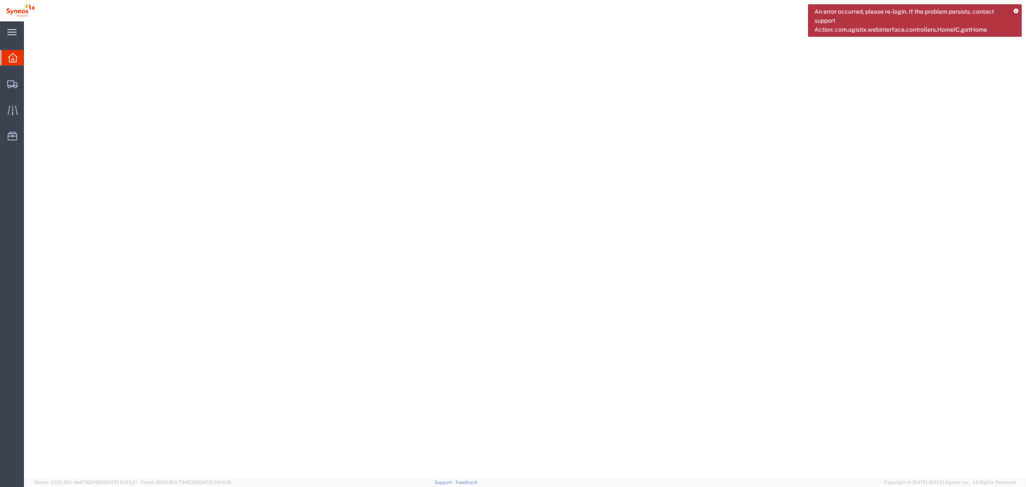
click at [1014, 11] on icon at bounding box center [1016, 11] width 5 height 5
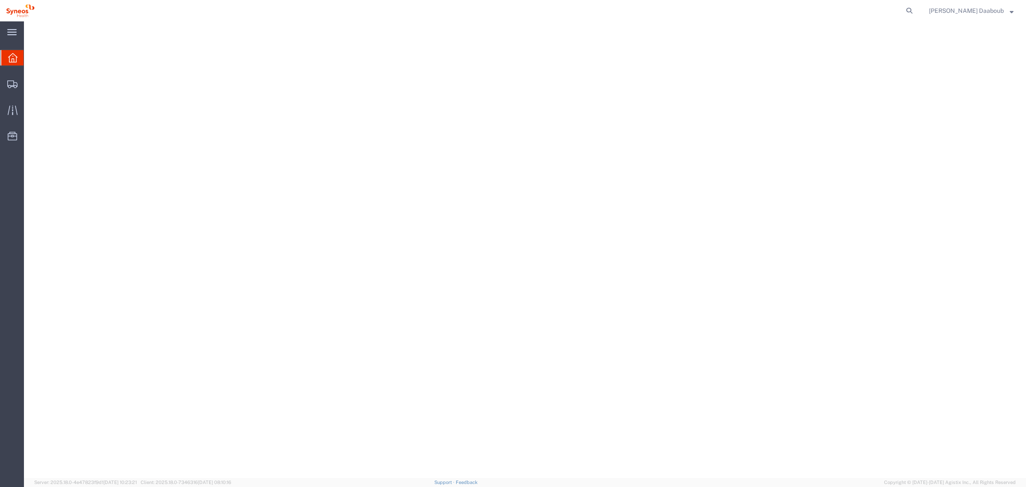
click at [995, 15] on span "[PERSON_NAME] Daaboub" at bounding box center [966, 10] width 75 height 9
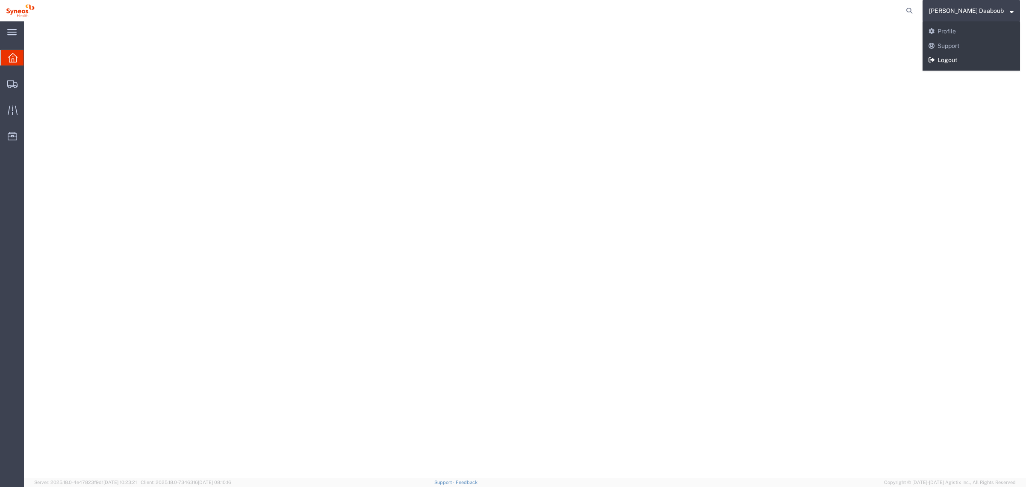
click at [989, 61] on link "Logout" at bounding box center [971, 60] width 97 height 15
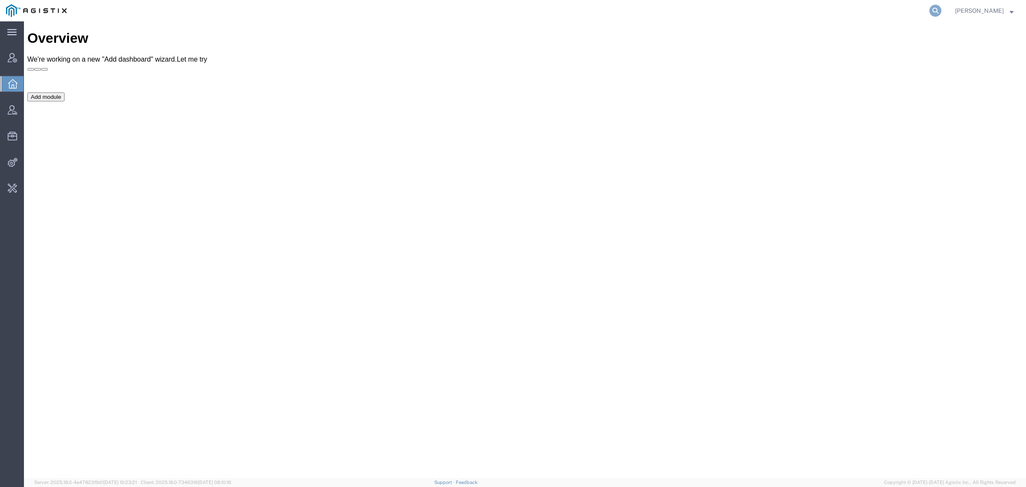
click at [941, 7] on icon at bounding box center [935, 11] width 12 height 12
click at [787, 30] on div "Overview We're working on a new "Add dashboard" wizard. Let me try" at bounding box center [524, 50] width 995 height 40
click at [779, 13] on agx-global-search at bounding box center [806, 10] width 274 height 21
click at [938, 9] on agx-global-search at bounding box center [806, 10] width 274 height 21
click at [941, 9] on icon at bounding box center [935, 11] width 12 height 12
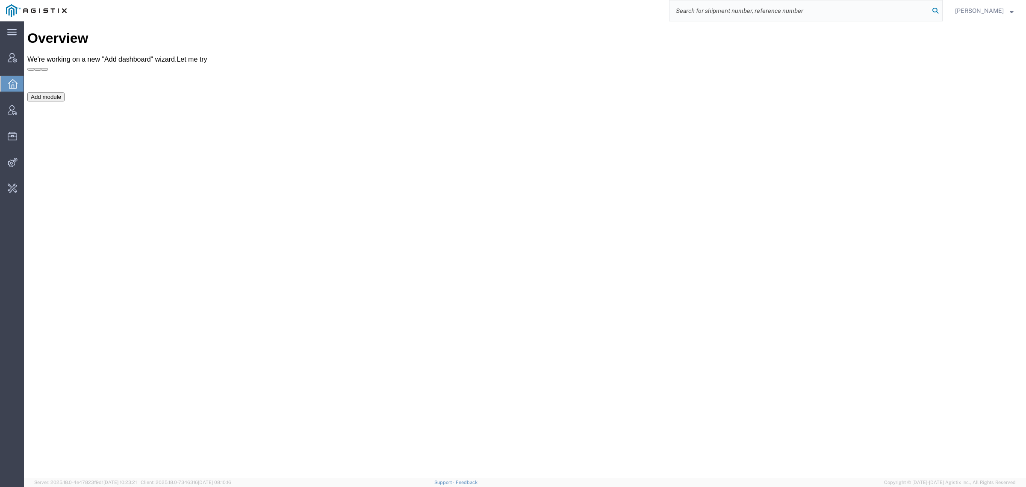
paste input "zoran.bukorovic@syneoshealth.com"
type input "zoran.bukorovic@syneoshealth.com"
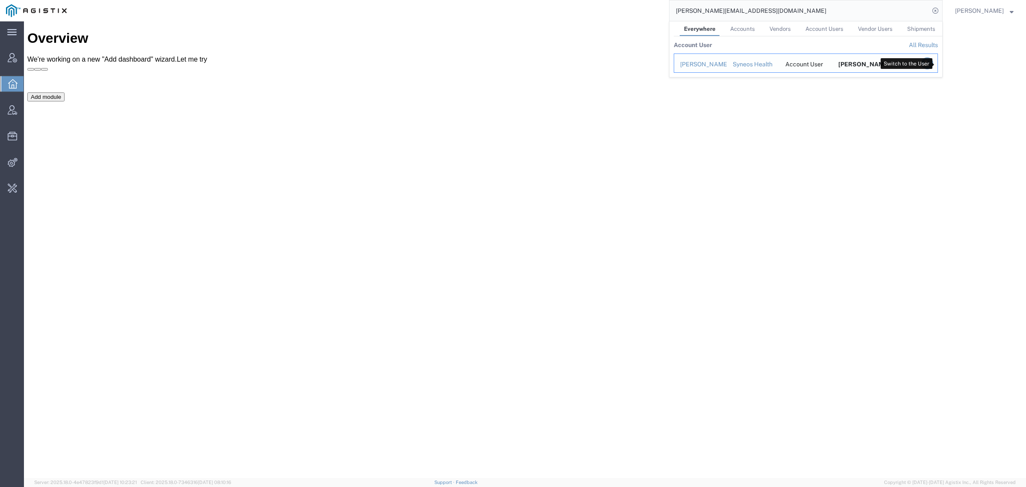
click at [933, 65] on icon "Search Results" at bounding box center [927, 63] width 12 height 12
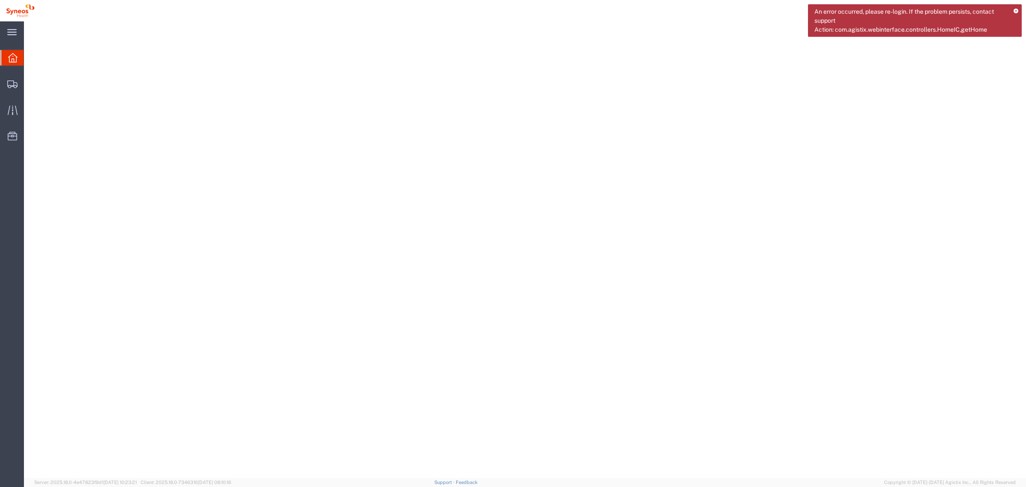
click at [1017, 8] on div "An error occurred, please re-login. If the problem persists, contact support Ac…" at bounding box center [915, 20] width 214 height 32
click at [1015, 12] on icon at bounding box center [1016, 11] width 5 height 5
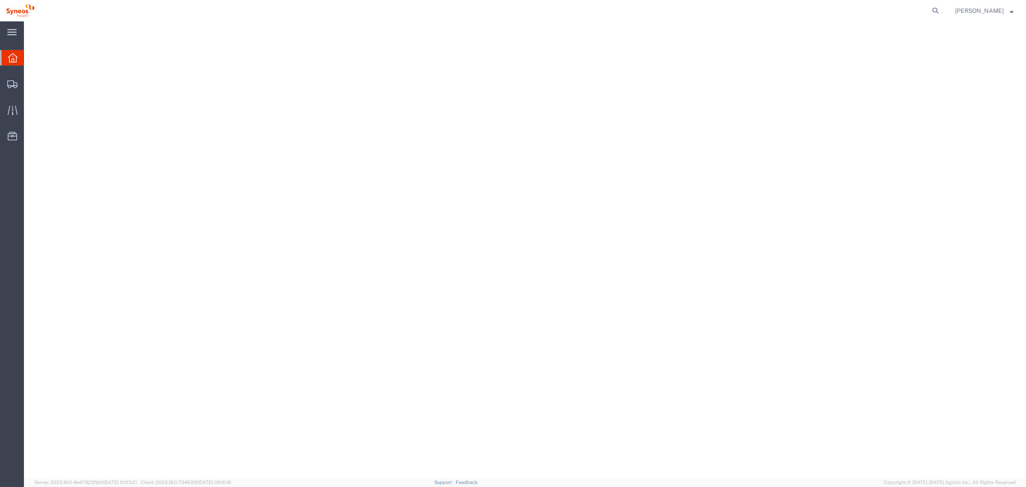
click at [969, 9] on span "[PERSON_NAME]" at bounding box center [979, 10] width 49 height 9
click at [969, 62] on link "Logout" at bounding box center [984, 60] width 71 height 15
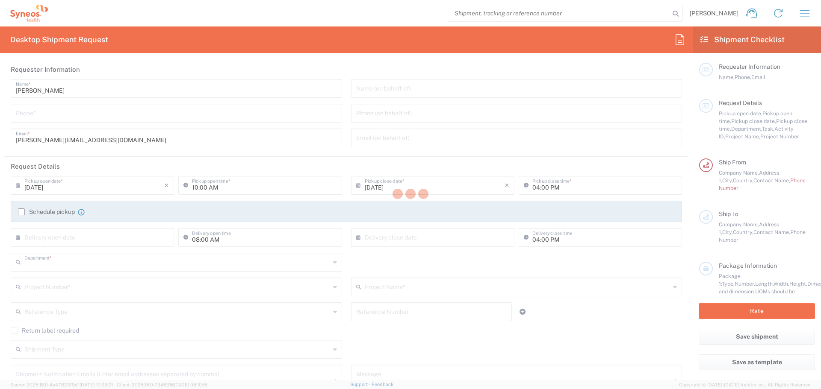
type input "3110"
type input "Serbia"
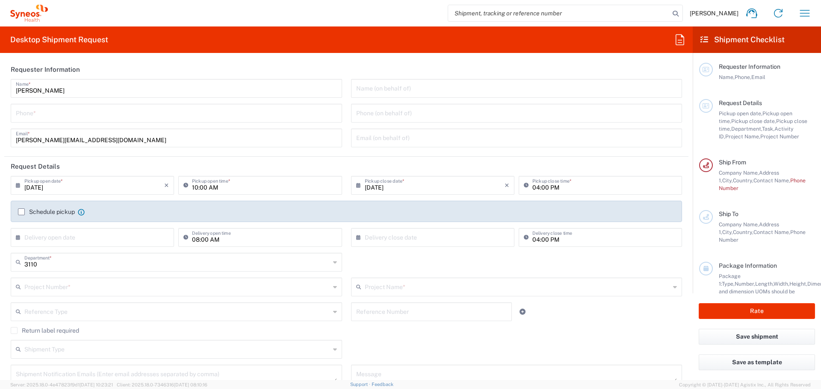
type input "Syneos Health d.o.o. Beograd-Serbia"
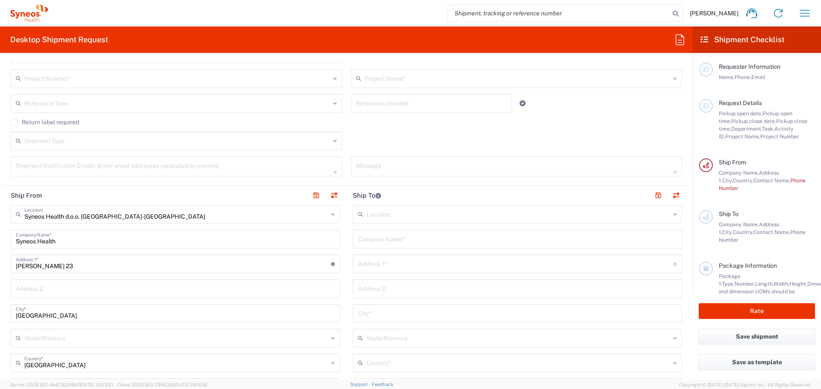
scroll to position [214, 0]
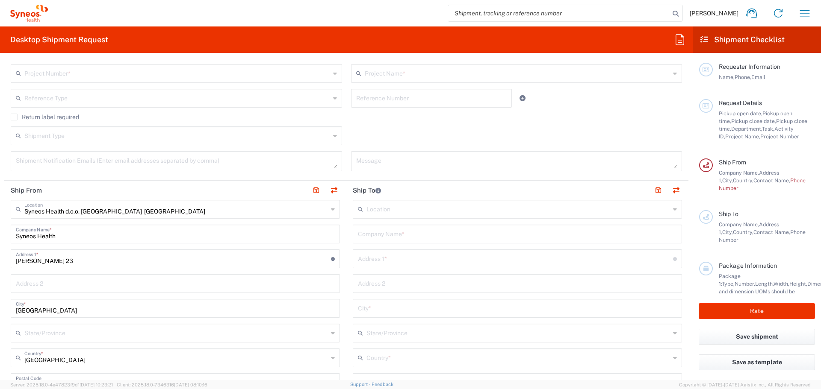
click at [410, 208] on input "text" at bounding box center [518, 208] width 304 height 15
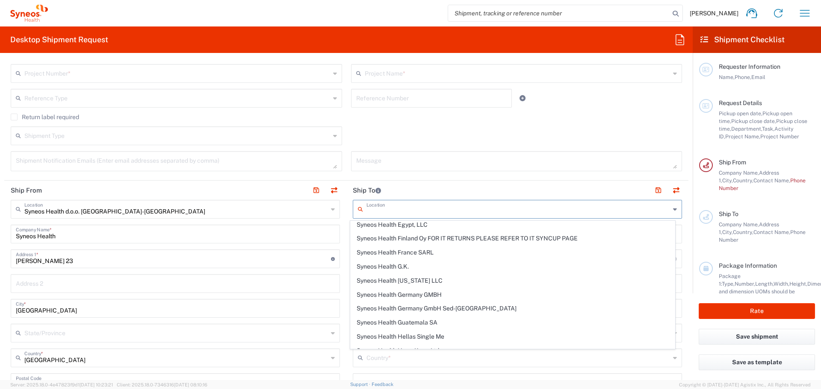
scroll to position [866, 0]
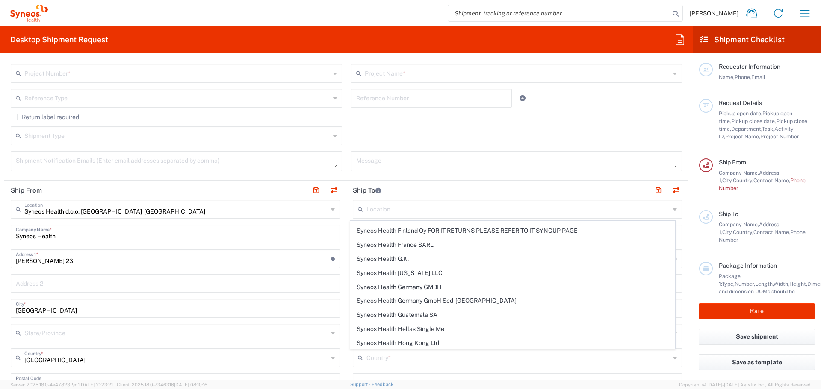
click at [446, 209] on input "text" at bounding box center [518, 208] width 304 height 15
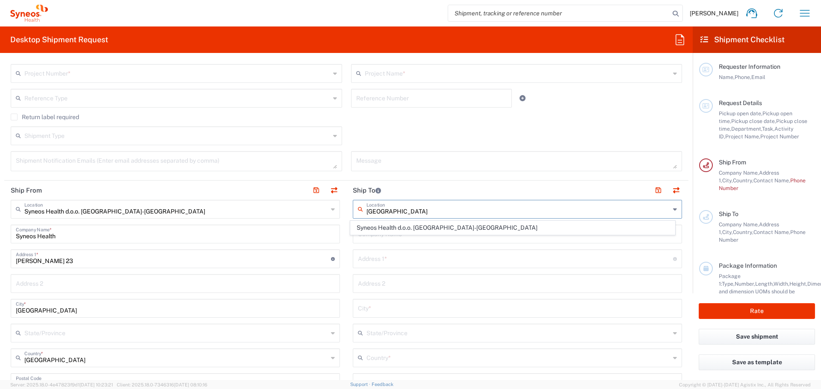
scroll to position [0, 0]
type input "s"
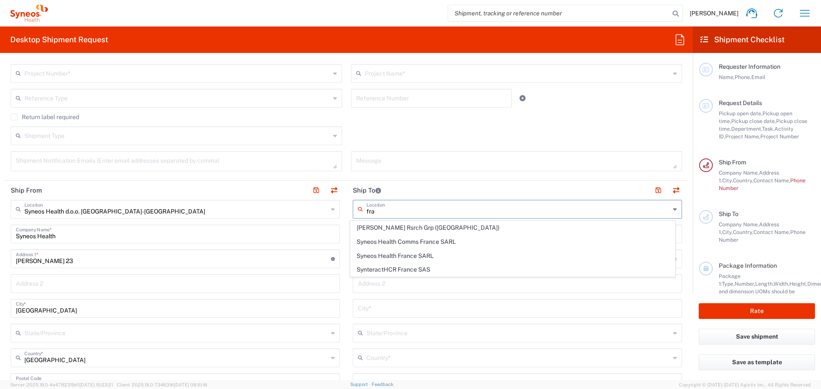
type input "fra"
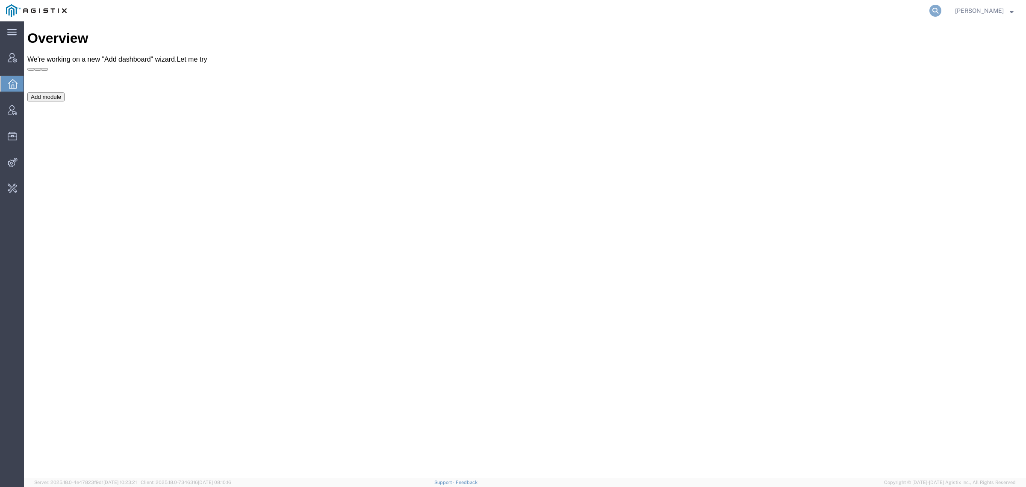
click at [941, 12] on icon at bounding box center [935, 11] width 12 height 12
click at [799, 11] on input "search" at bounding box center [800, 10] width 260 height 21
type input "offline@syneos"
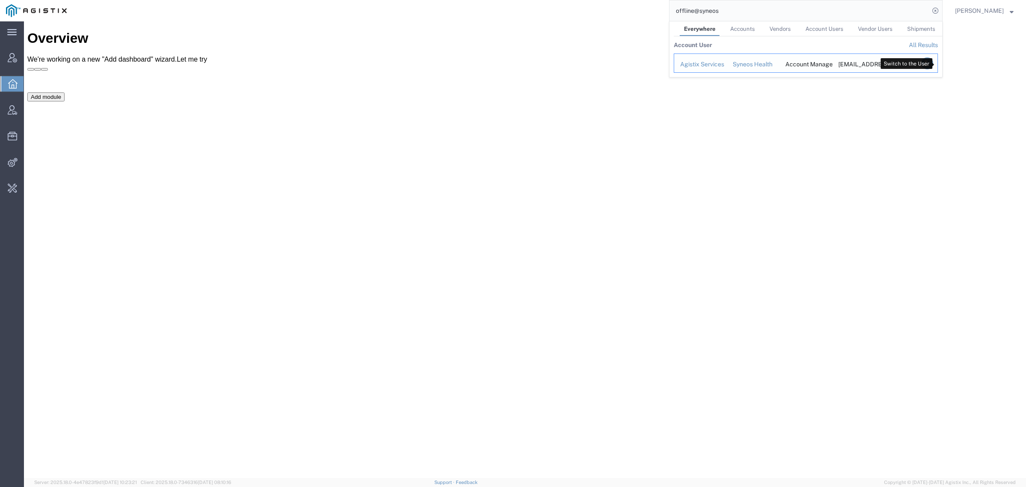
click at [933, 67] on icon "Search Results" at bounding box center [927, 63] width 12 height 12
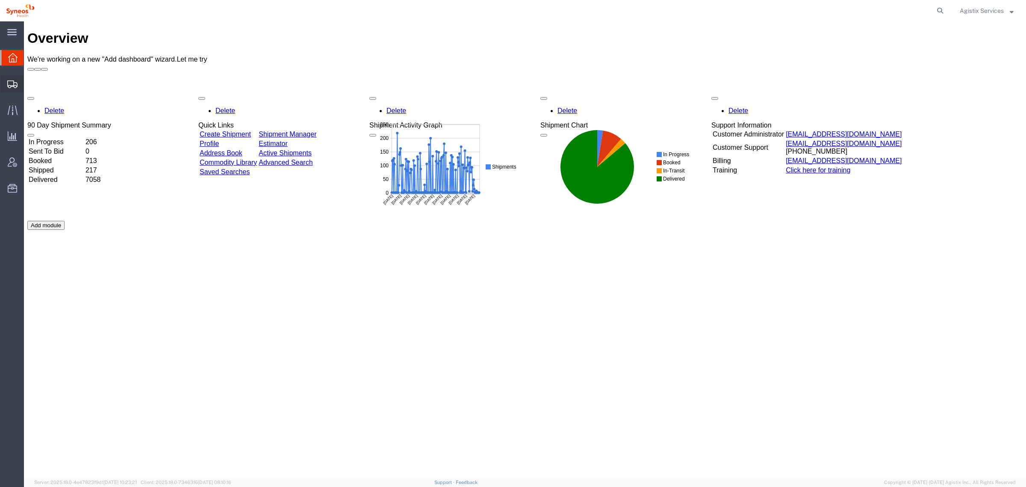
click at [0, 0] on span "Shipment Manager" at bounding box center [0, 0] width 0 height 0
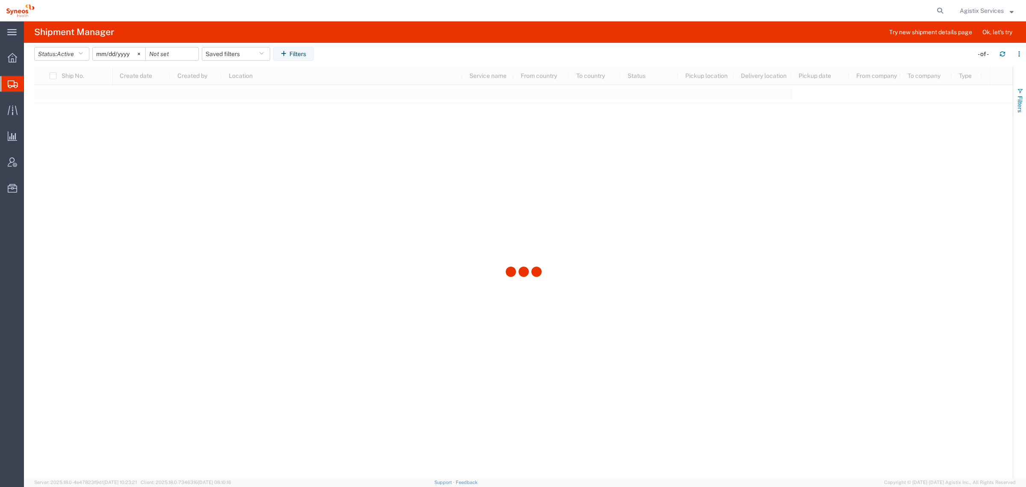
click at [1018, 97] on span "Filters" at bounding box center [1020, 104] width 7 height 17
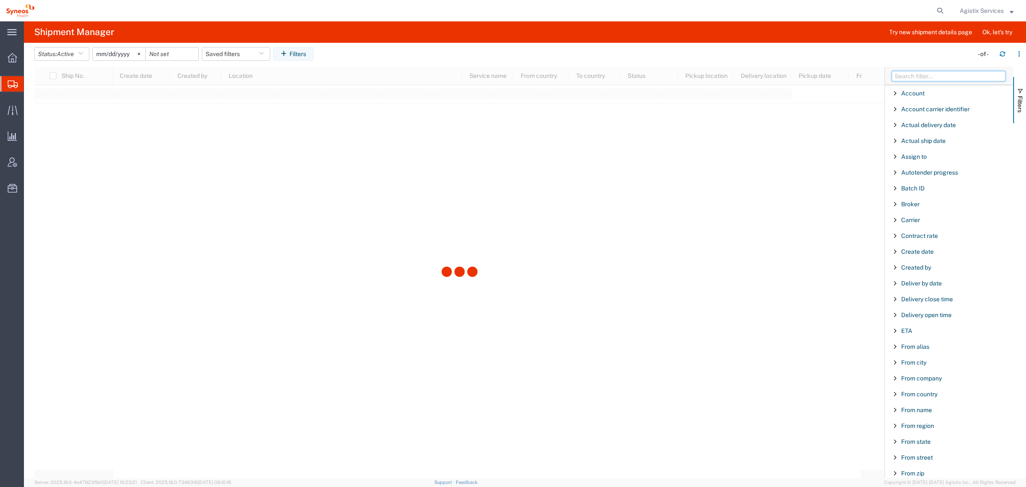
click at [934, 76] on input "Filter Columns Input" at bounding box center [949, 76] width 114 height 10
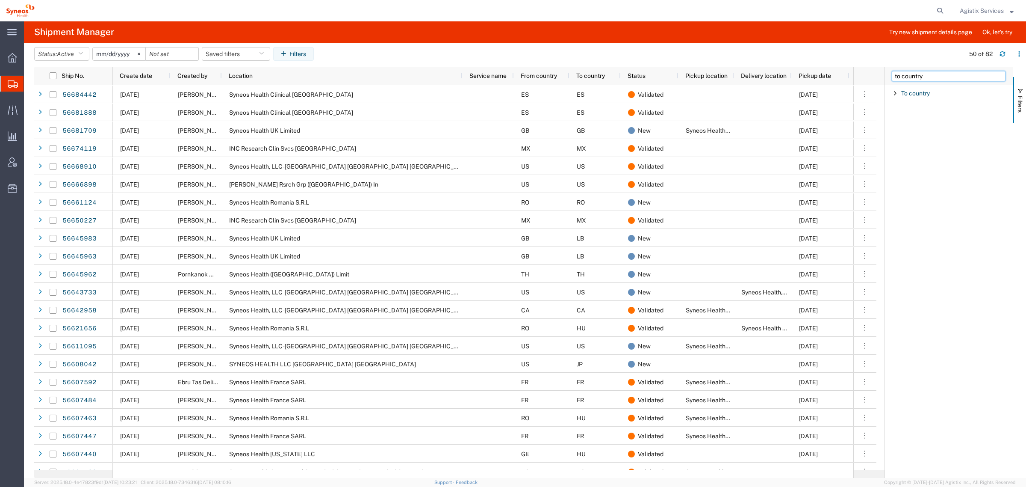
type input "to country"
click at [892, 90] on span "Filter List 1 Filters" at bounding box center [895, 93] width 7 height 7
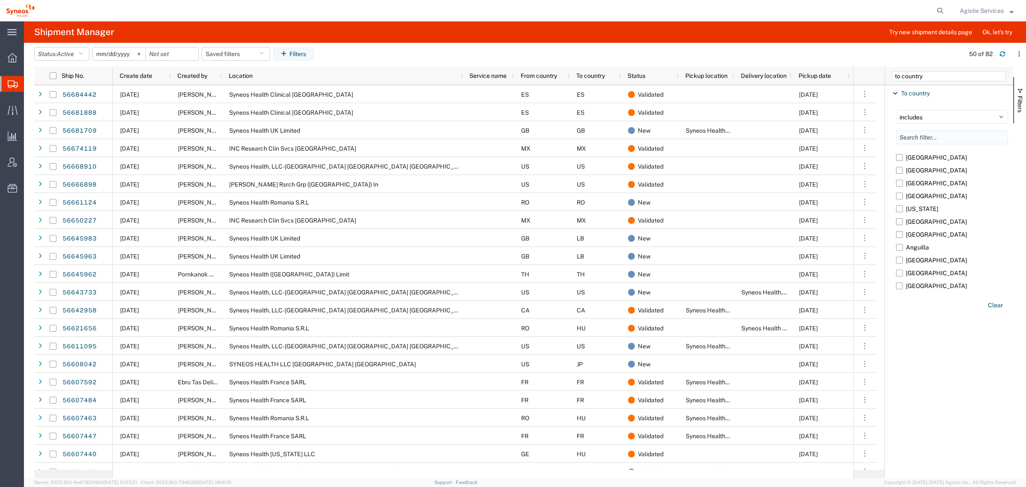
click at [916, 135] on input "Filter List 1 Filters" at bounding box center [952, 137] width 112 height 14
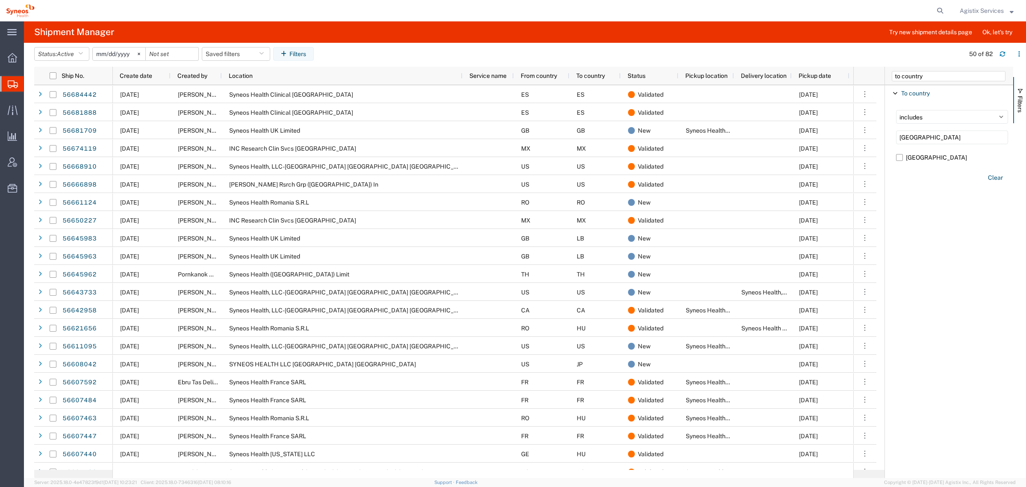
type input "[GEOGRAPHIC_DATA]"
click at [897, 154] on label "[GEOGRAPHIC_DATA]" at bounding box center [952, 157] width 112 height 13
click at [0, 0] on input "[GEOGRAPHIC_DATA]" at bounding box center [0, 0] width 0 height 0
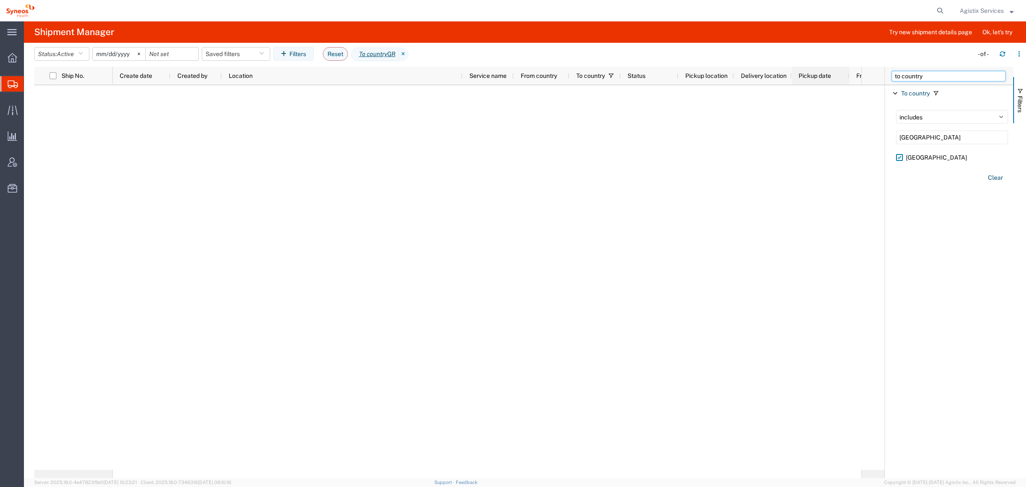
drag, startPoint x: 942, startPoint y: 75, endPoint x: 845, endPoint y: 76, distance: 97.1
click at [845, 76] on div "Ship No. Create date Created by Location Service name From country To country S…" at bounding box center [530, 272] width 992 height 411
click at [899, 97] on div "International" at bounding box center [949, 93] width 128 height 15
click at [897, 111] on label "Yes" at bounding box center [954, 111] width 120 height 13
click at [0, 0] on input "Yes" at bounding box center [0, 0] width 0 height 0
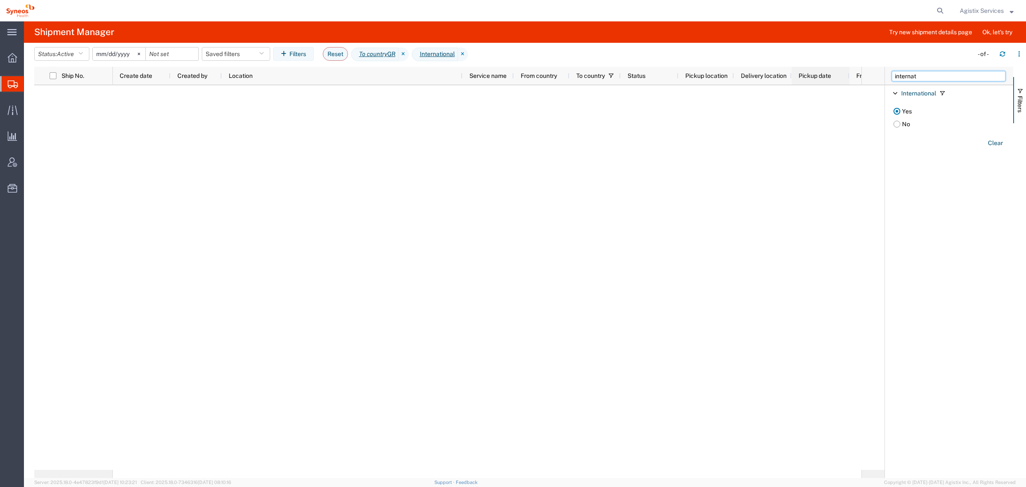
drag, startPoint x: 924, startPoint y: 73, endPoint x: 830, endPoint y: 78, distance: 94.2
click at [855, 78] on div "Ship No. Create date Created by Location Service name From country To country S…" at bounding box center [530, 272] width 992 height 411
type input "r"
type input "type"
click at [896, 109] on span "Filter List 2 Filters" at bounding box center [895, 109] width 7 height 7
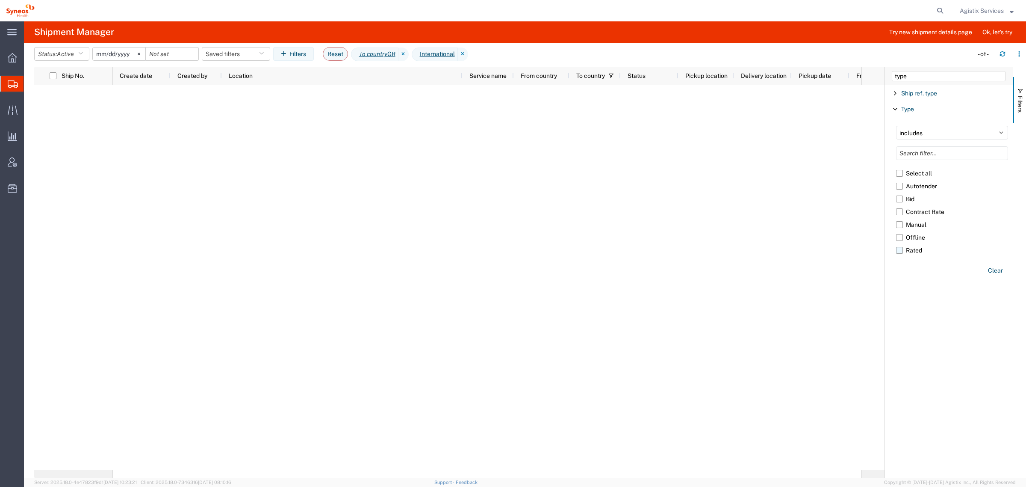
click at [901, 251] on label "Rated" at bounding box center [952, 250] width 112 height 13
click at [0, 0] on input "Rated" at bounding box center [0, 0] width 0 height 0
click at [55, 52] on button "Status: Active" at bounding box center [61, 54] width 55 height 14
click at [68, 102] on span "All" at bounding box center [85, 98] width 100 height 13
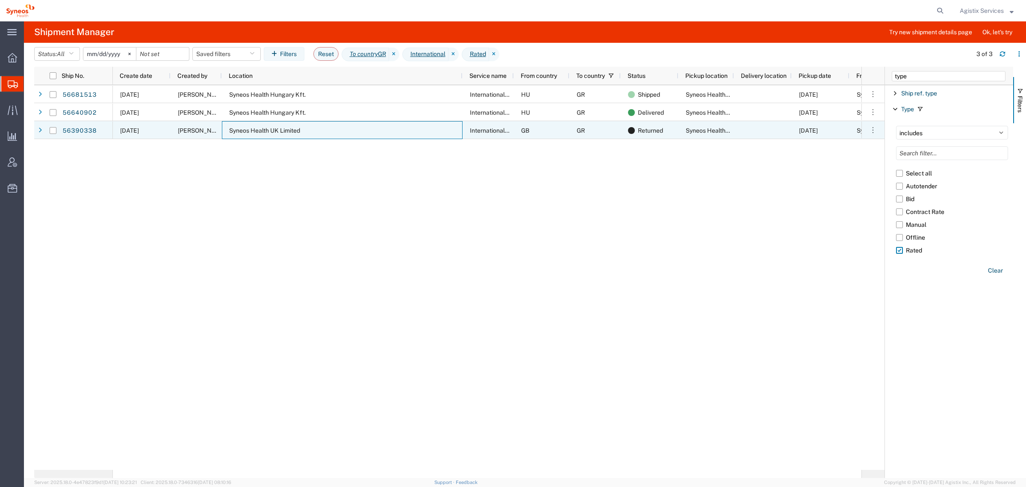
click at [290, 129] on span "Syneos Health UK Limited" at bounding box center [264, 130] width 71 height 7
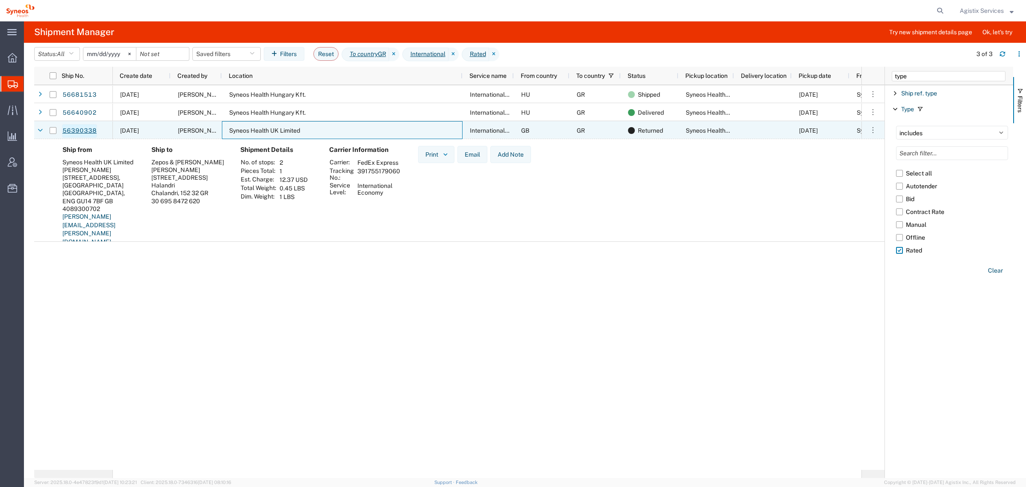
click at [86, 126] on link "56390338" at bounding box center [79, 131] width 35 height 14
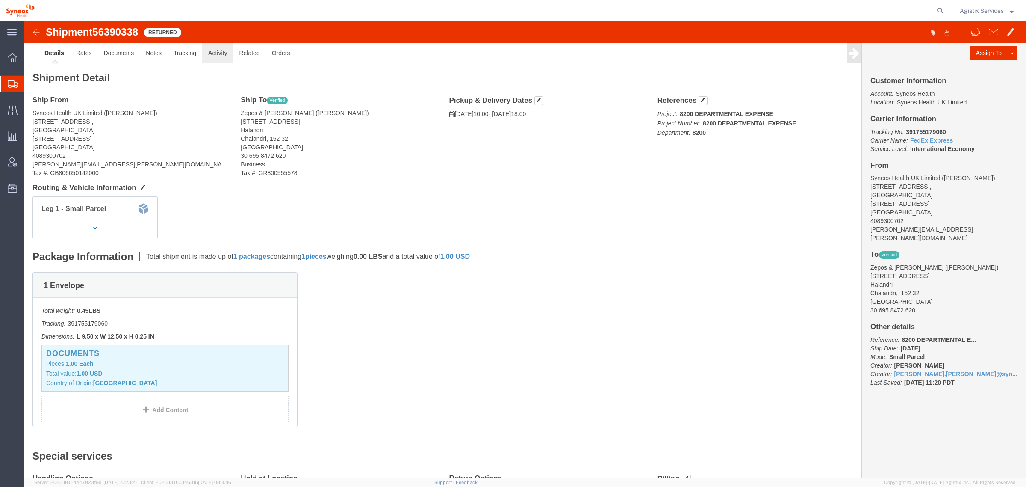
click link "Activity"
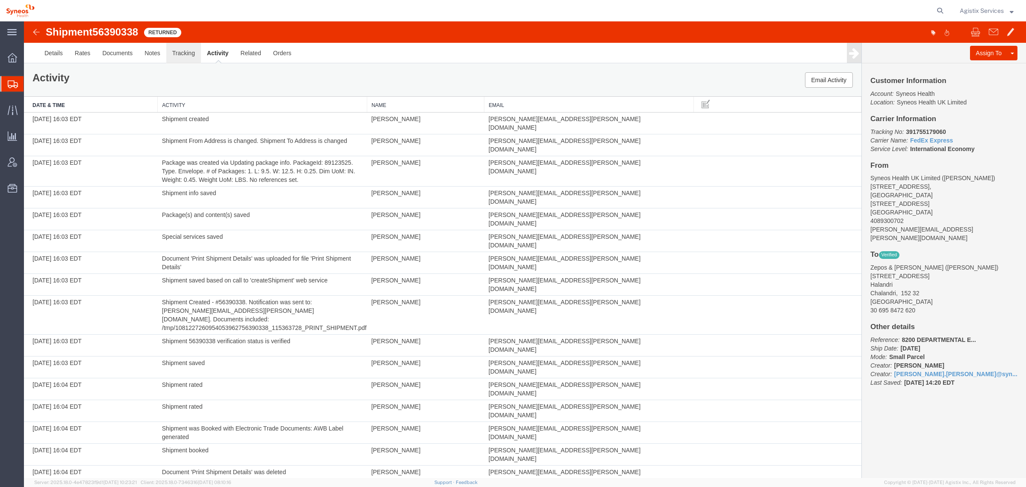
click at [186, 56] on link "Tracking" at bounding box center [183, 53] width 35 height 21
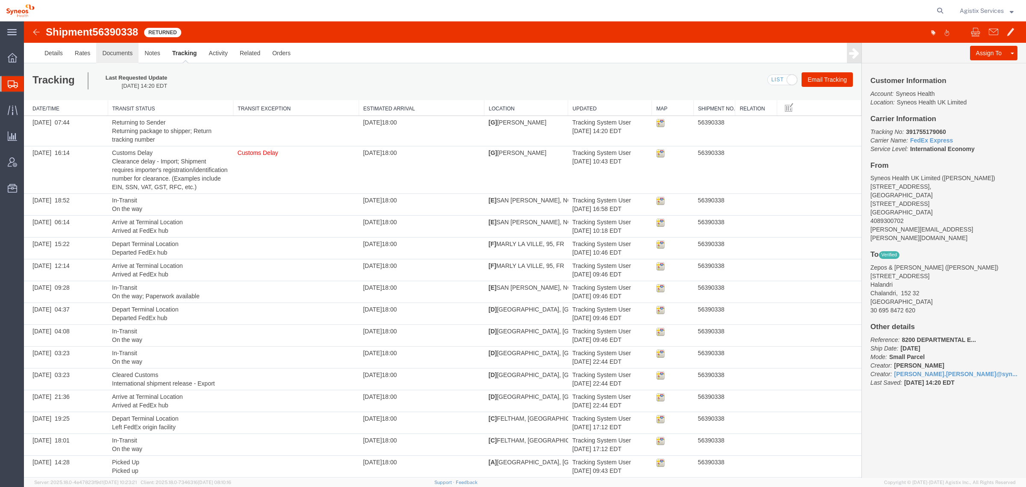
click at [117, 47] on link "Documents" at bounding box center [117, 53] width 42 height 21
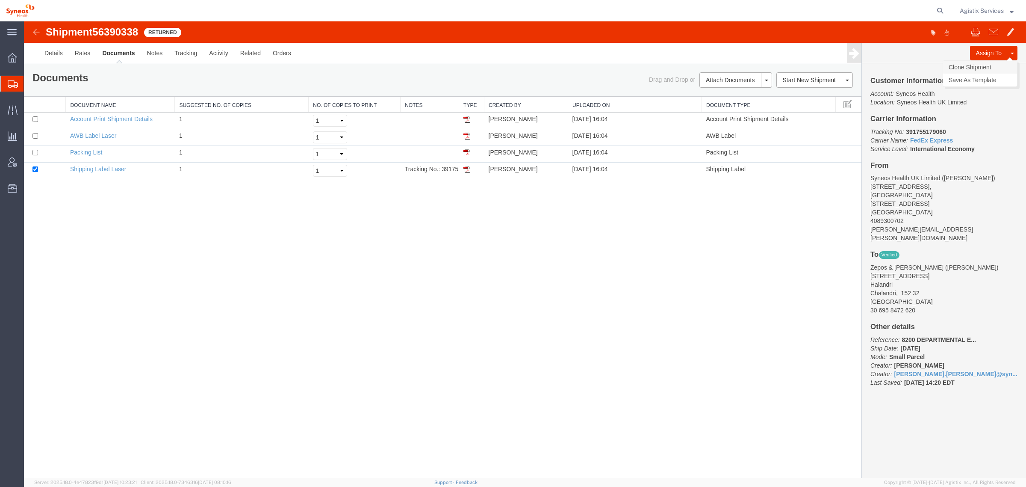
click at [988, 69] on link "Clone Shipment" at bounding box center [980, 67] width 74 height 13
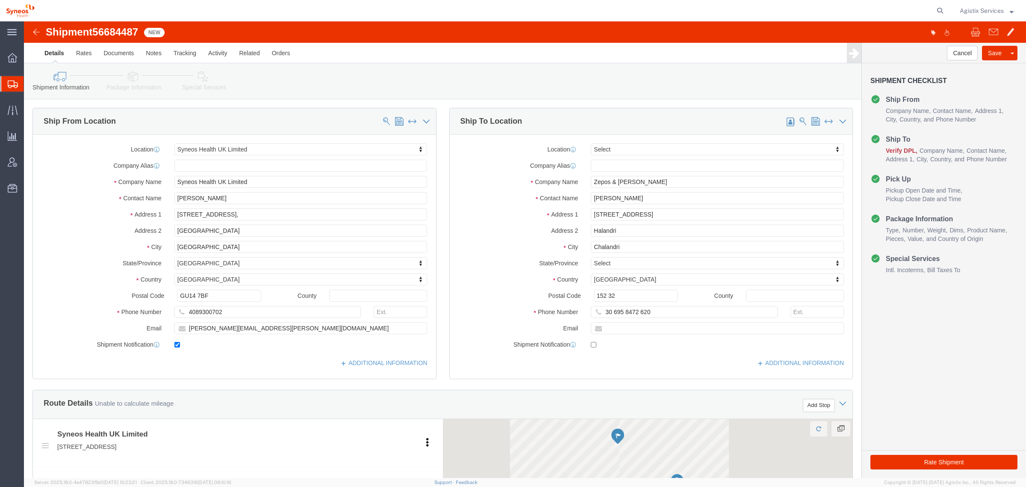
select select "61570"
select select
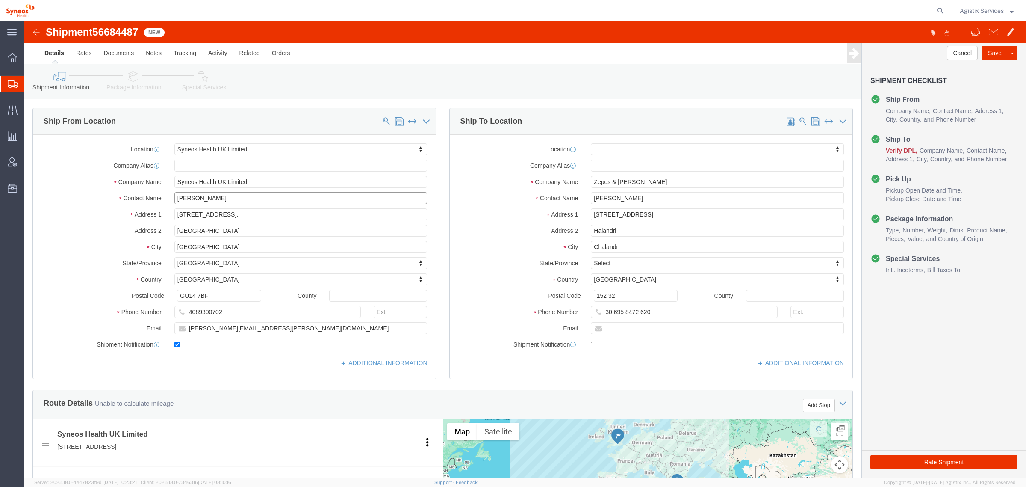
drag, startPoint x: 207, startPoint y: 171, endPoint x: 90, endPoint y: 171, distance: 117.1
click div "Contact Name [PERSON_NAME]"
type input "TEST-CARRIEV"
drag, startPoint x: 176, startPoint y: 304, endPoint x: 107, endPoint y: 296, distance: 69.6
click div "Email [PERSON_NAME][EMAIL_ADDRESS][PERSON_NAME][DOMAIN_NAME]"
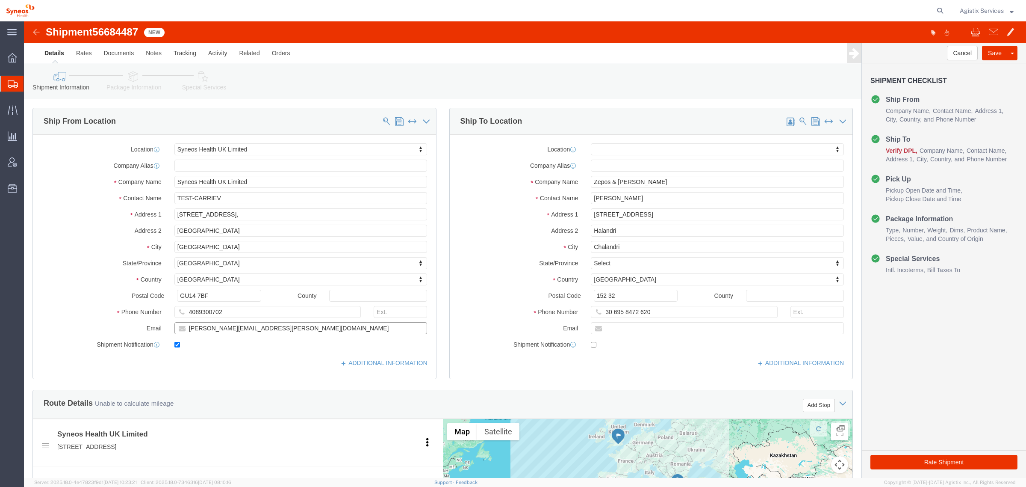
type input "\"
checkbox input "false"
drag, startPoint x: 630, startPoint y: 178, endPoint x: 500, endPoint y: 177, distance: 130.0
click div "Contact Name [PERSON_NAME][GEOGRAPHIC_DATA]"
type input "TEST-CARRIEV"
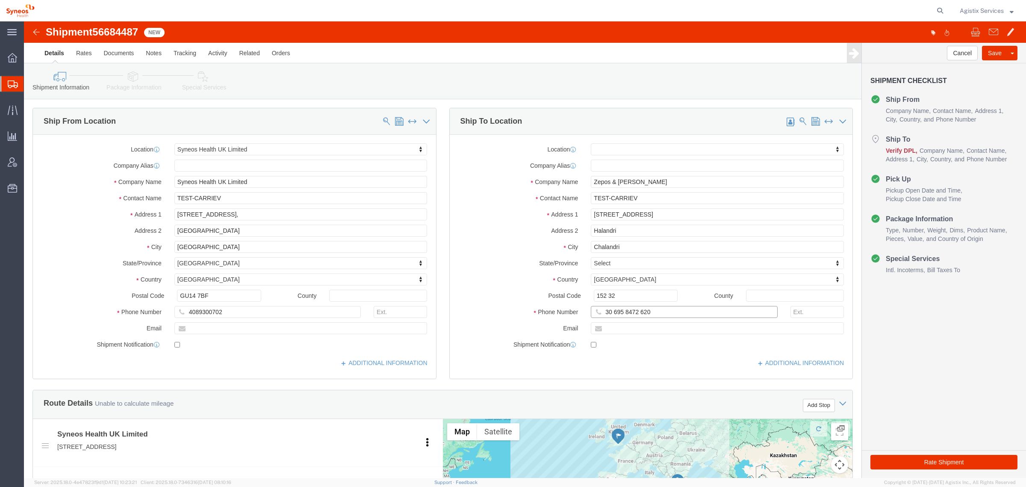
drag, startPoint x: 637, startPoint y: 289, endPoint x: 488, endPoint y: 289, distance: 148.8
click div "Phone Number [PHONE_NUMBER]"
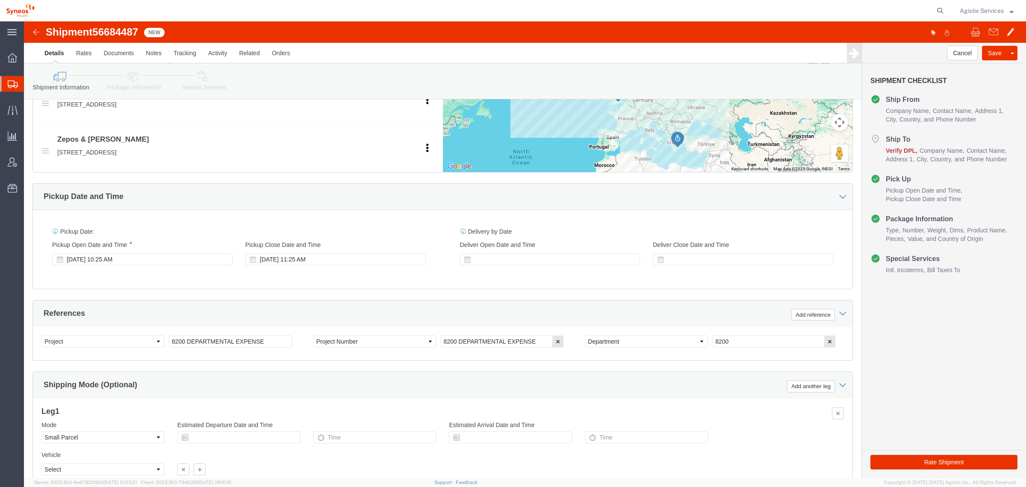
scroll to position [374, 0]
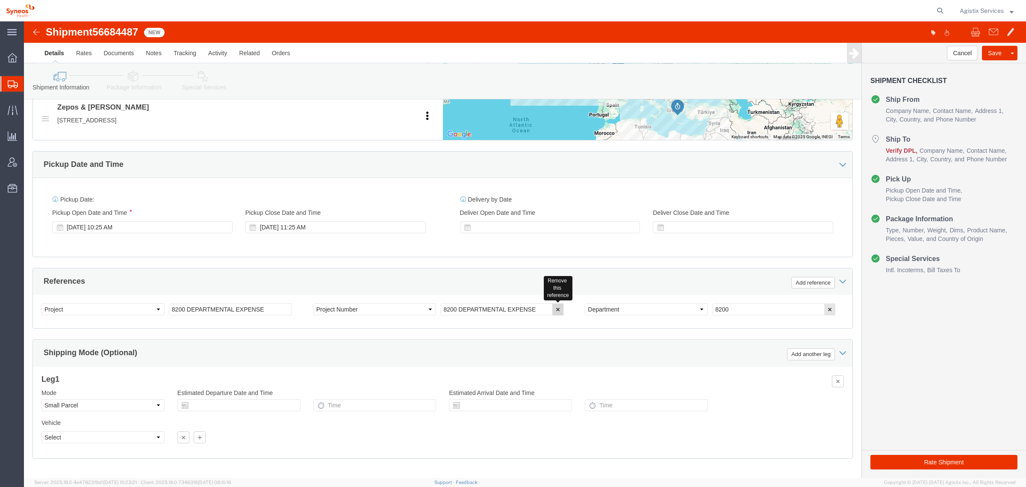
click icon "button"
drag, startPoint x: 260, startPoint y: 288, endPoint x: 128, endPoint y: 279, distance: 132.0
click div "Select Account Type Activity ID Airline Appointment Number ASN Batch Request # …"
type input "TEST-CARRIEV"
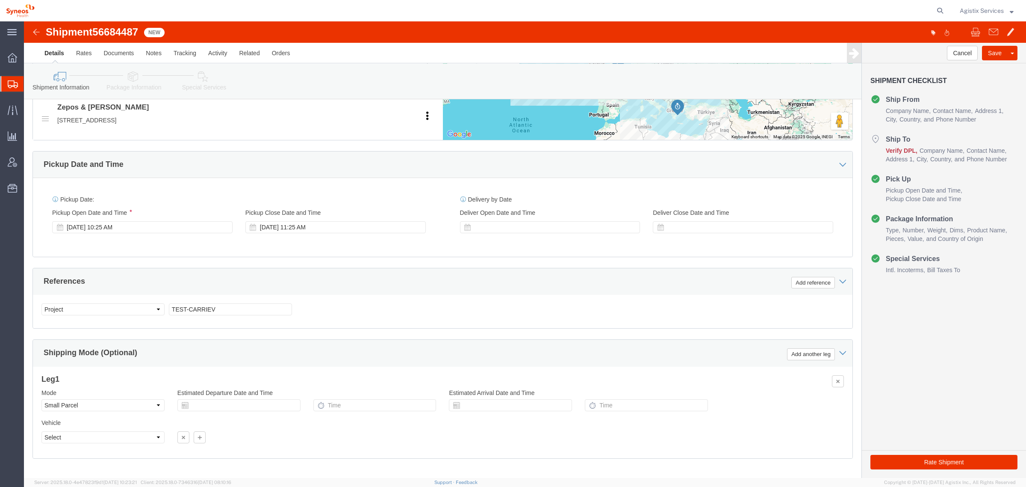
click icon
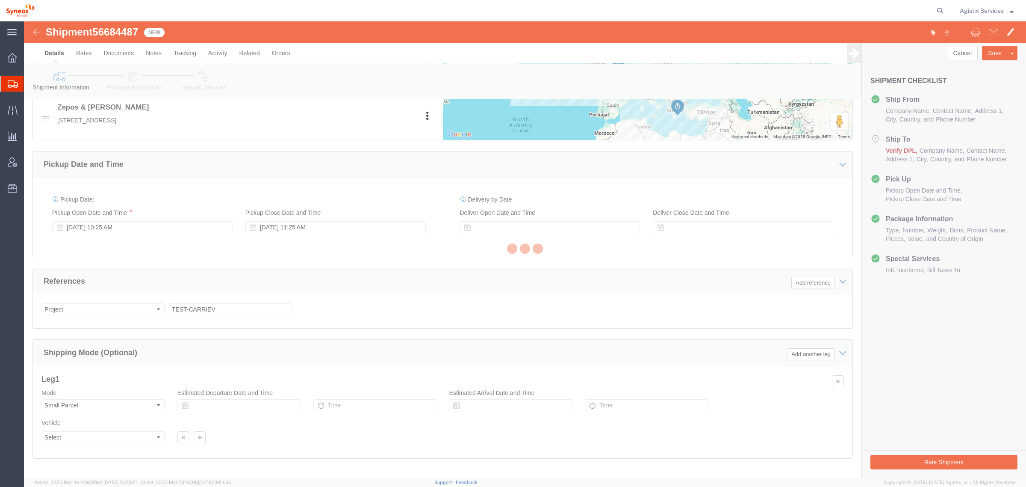
select select
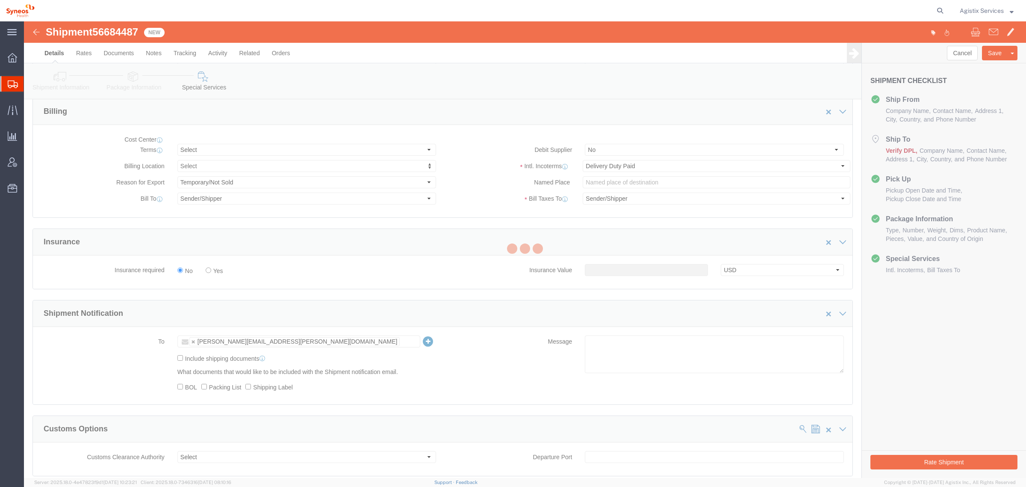
select select "DEPARTMENT"
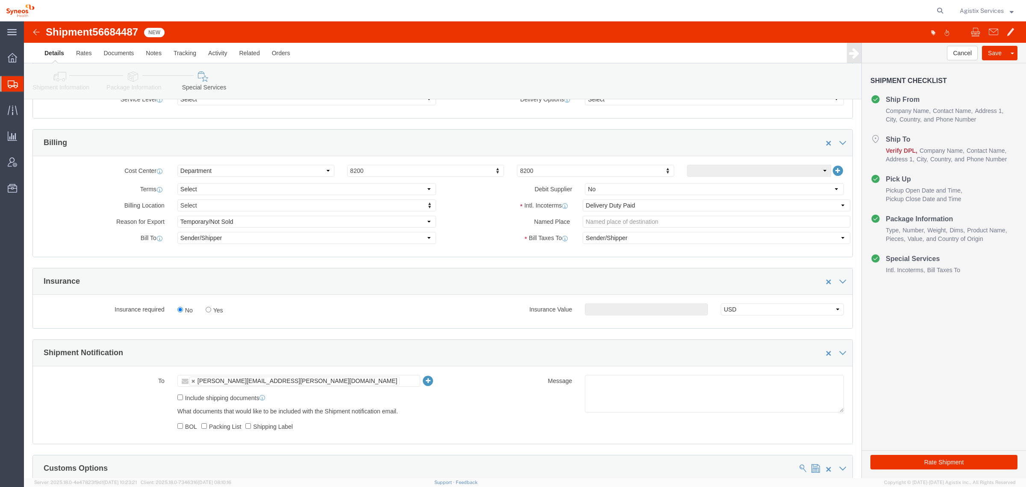
scroll to position [330, 0]
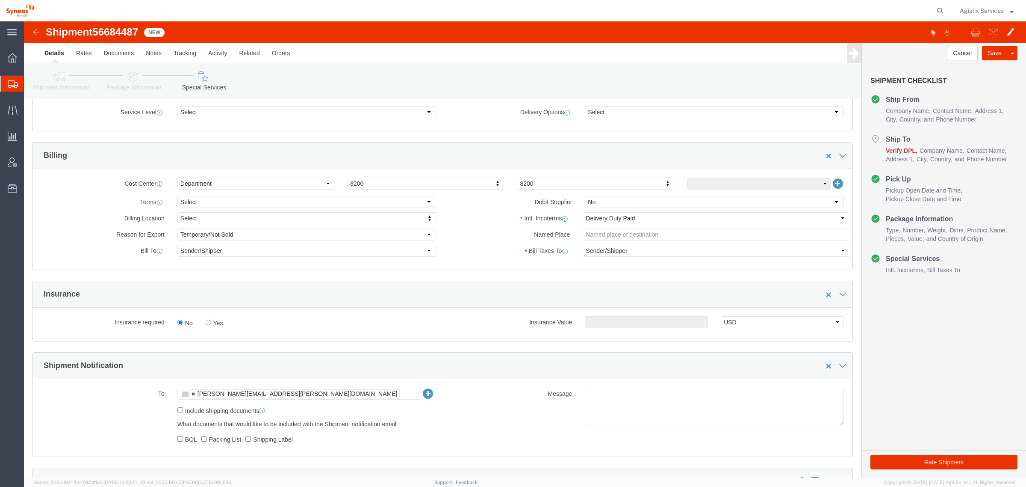
click link
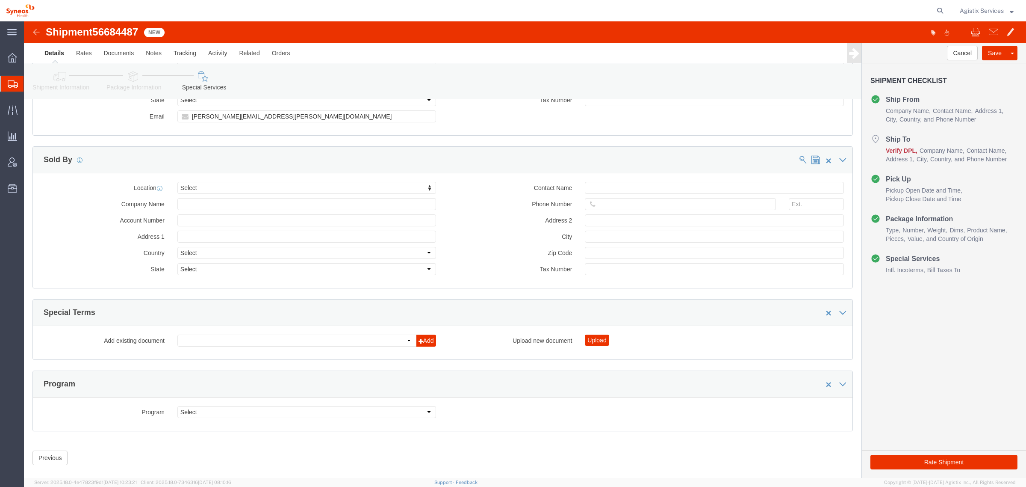
scroll to position [910, 0]
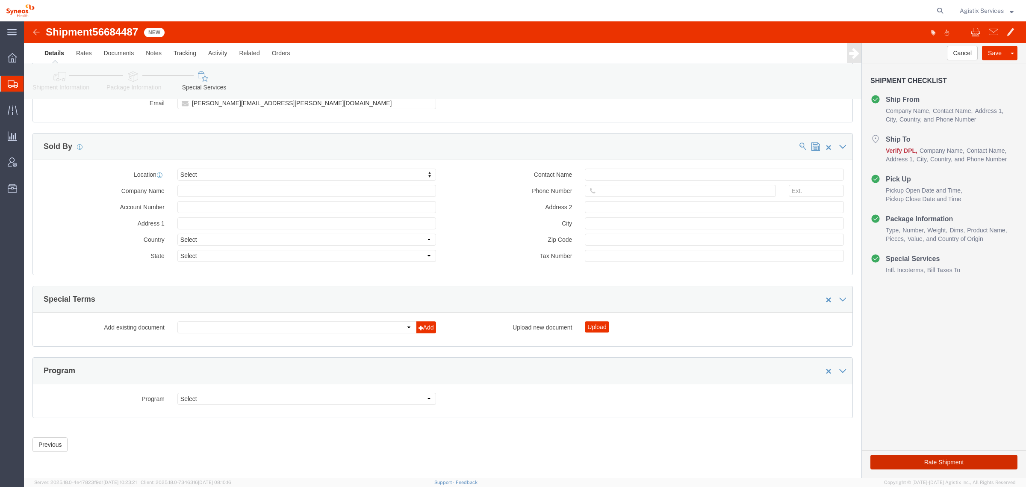
type input "Enter Email Address"
click button "Rate Shipment"
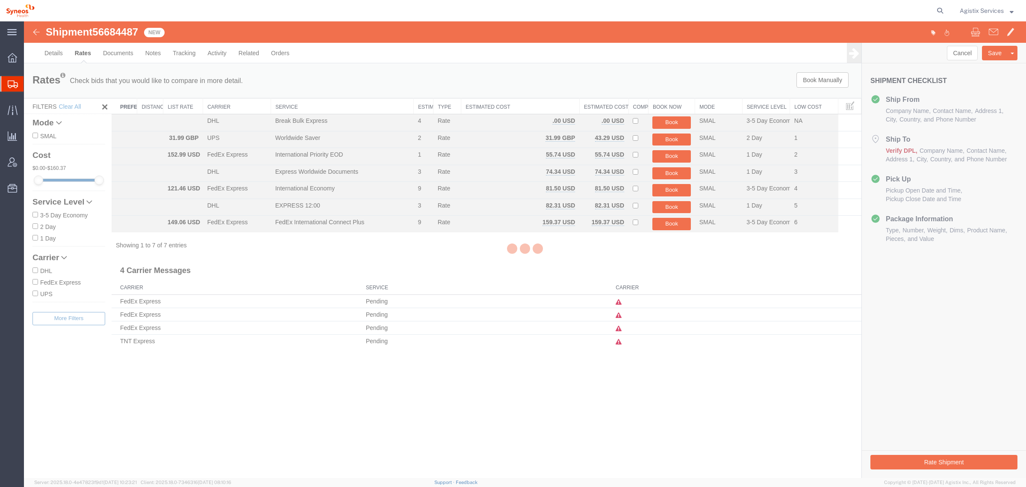
scroll to position [0, 0]
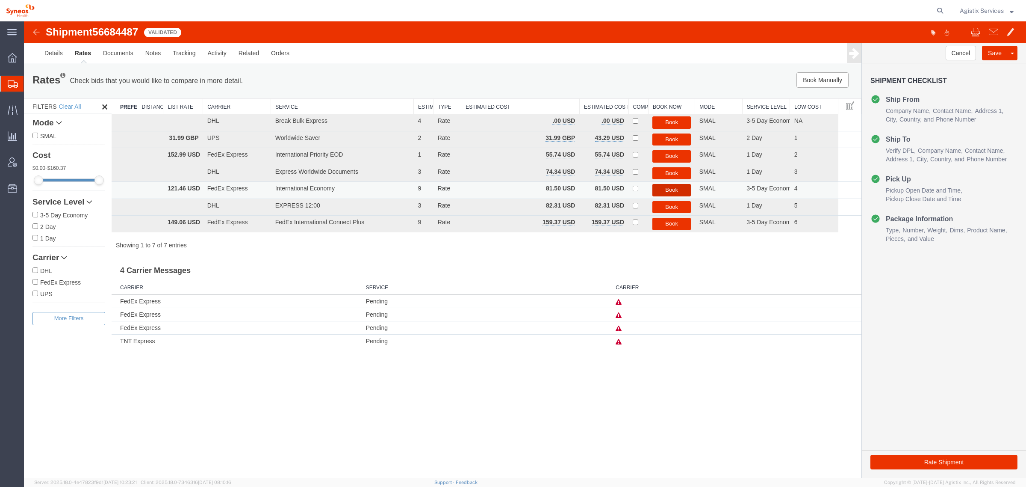
click at [674, 189] on button "Book" at bounding box center [671, 190] width 38 height 12
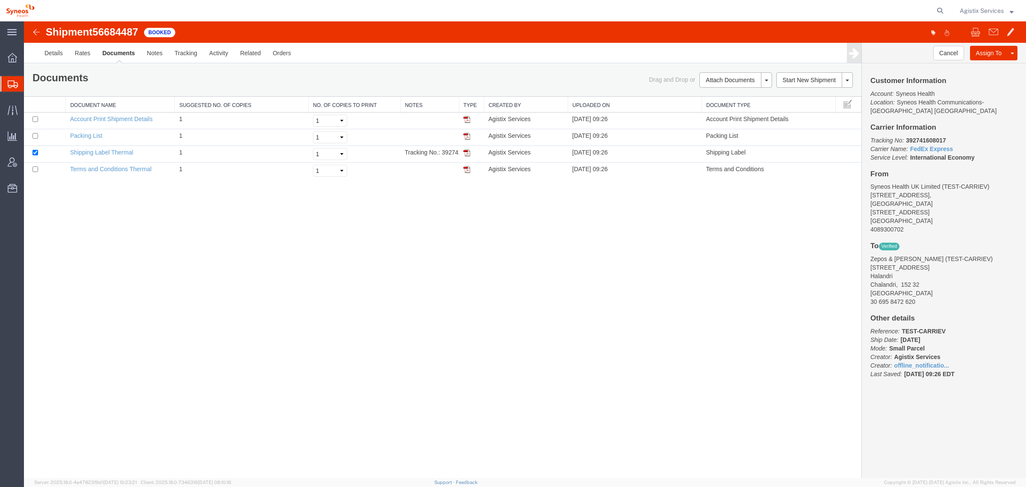
click at [127, 29] on span "56684487" at bounding box center [115, 32] width 46 height 12
copy span "56684487"
click at [950, 51] on button "Cancel" at bounding box center [948, 53] width 31 height 15
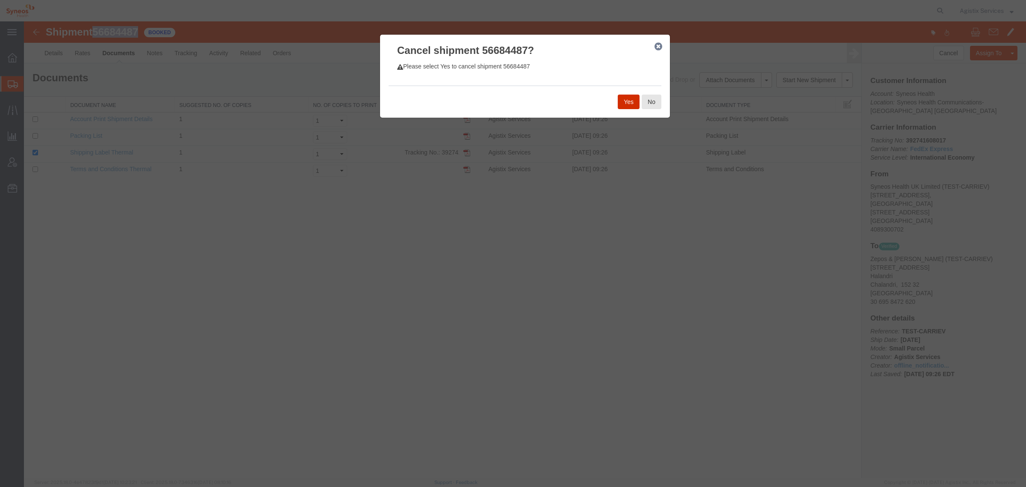
click at [623, 103] on button "Yes" at bounding box center [629, 101] width 22 height 15
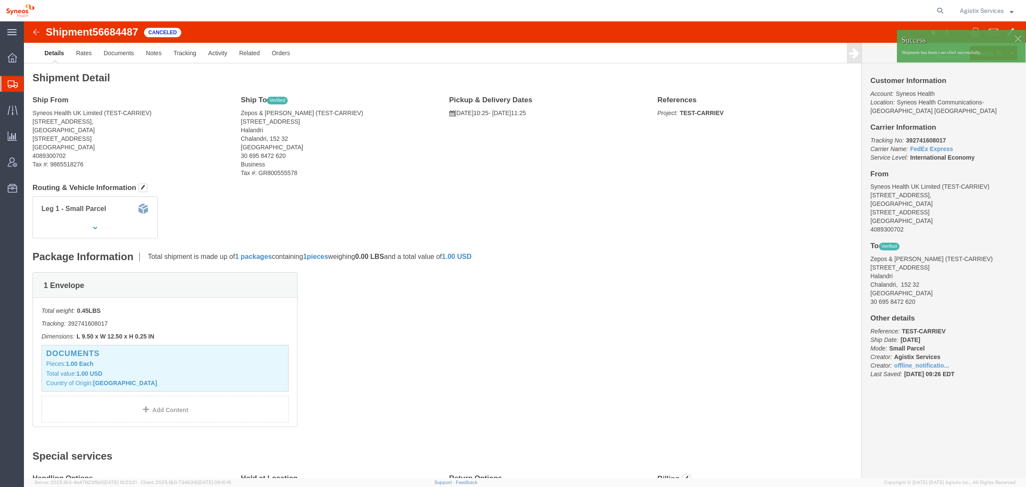
click div
click span "56684487"
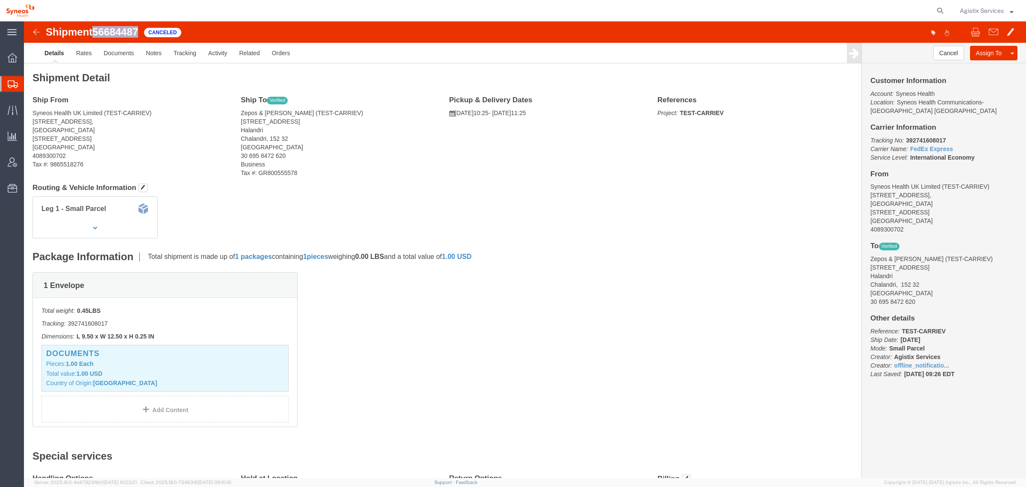
click span "56684487"
copy span "56684487"
click link "Documents"
